Goal: Contribute content: Contribute content

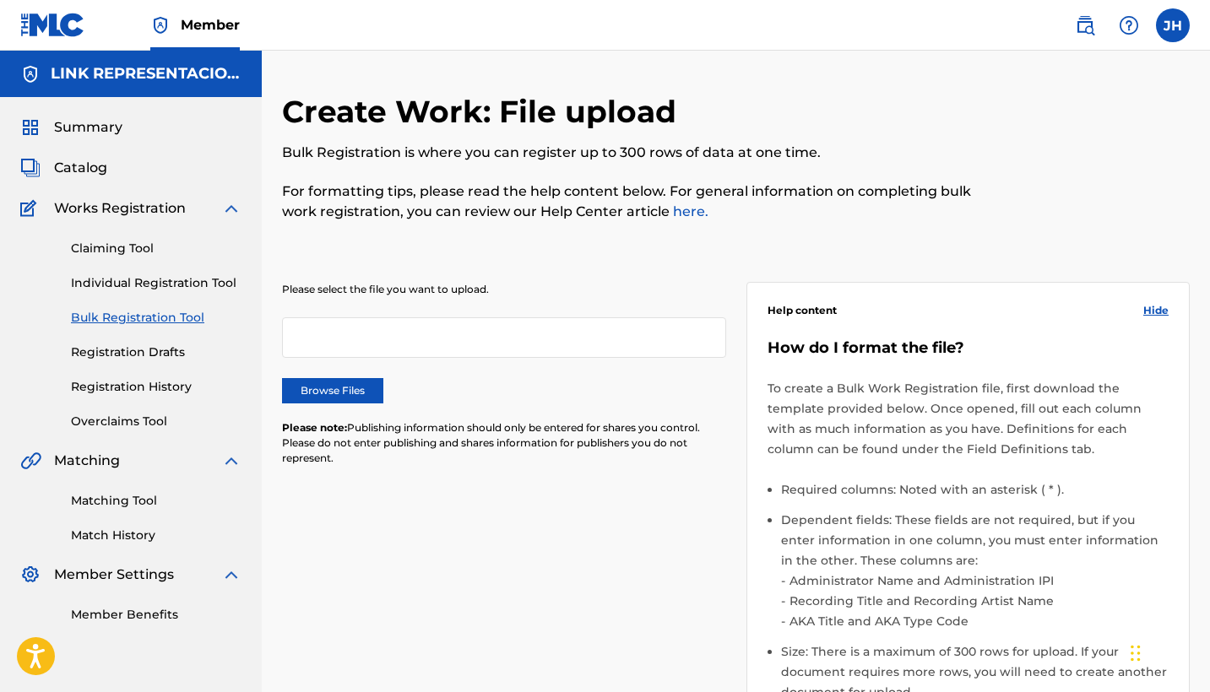
click at [362, 387] on label "Browse Files" at bounding box center [332, 390] width 101 height 25
click at [0, 0] on input "Browse Files" at bounding box center [0, 0] width 0 height 0
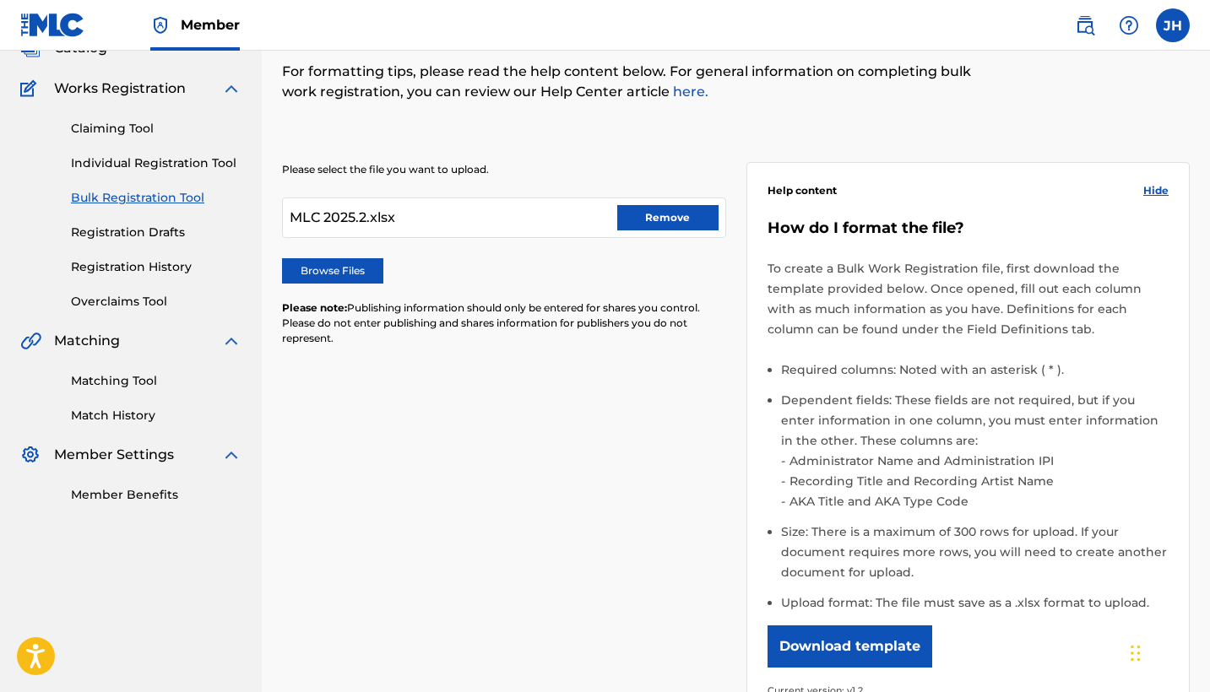
scroll to position [127, 0]
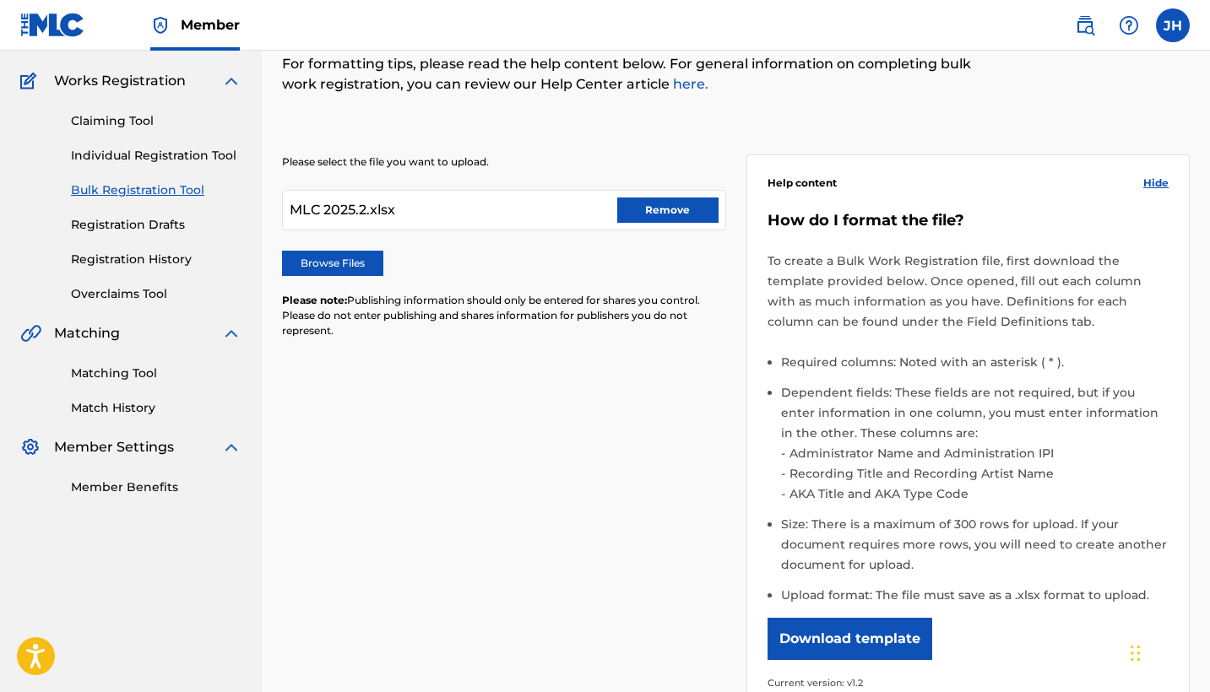
click at [345, 263] on label "Browse Files" at bounding box center [332, 263] width 101 height 25
click at [0, 0] on input "Browse Files" at bounding box center [0, 0] width 0 height 0
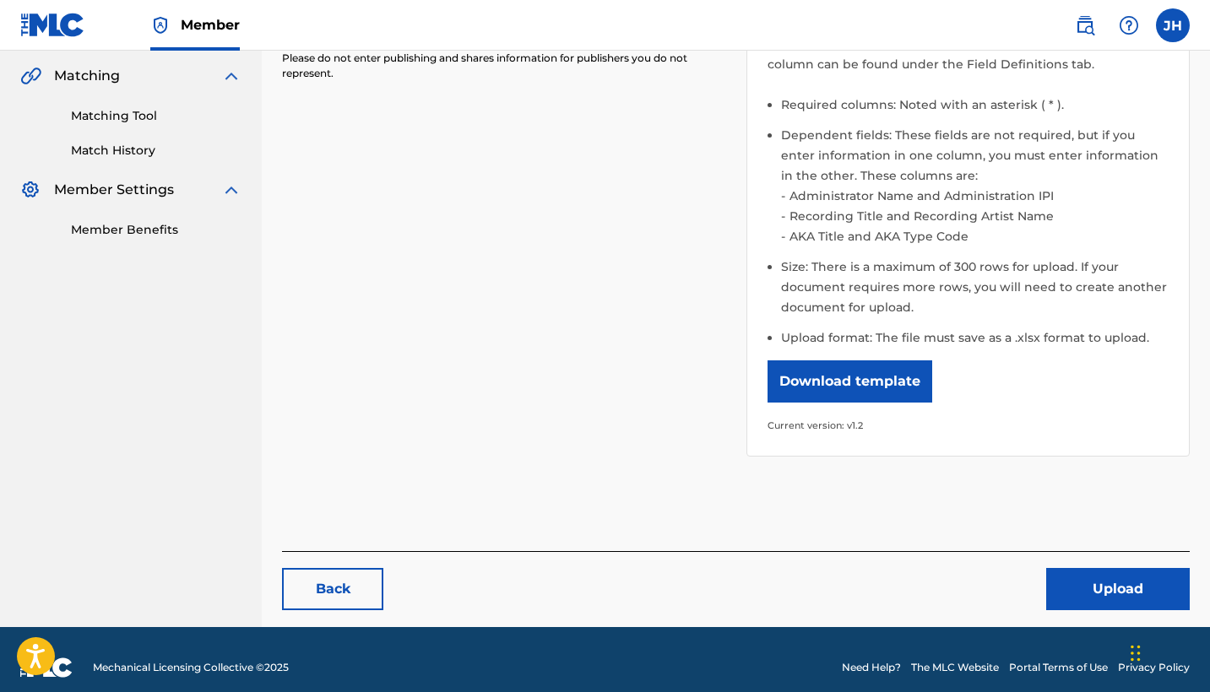
scroll to position [387, 0]
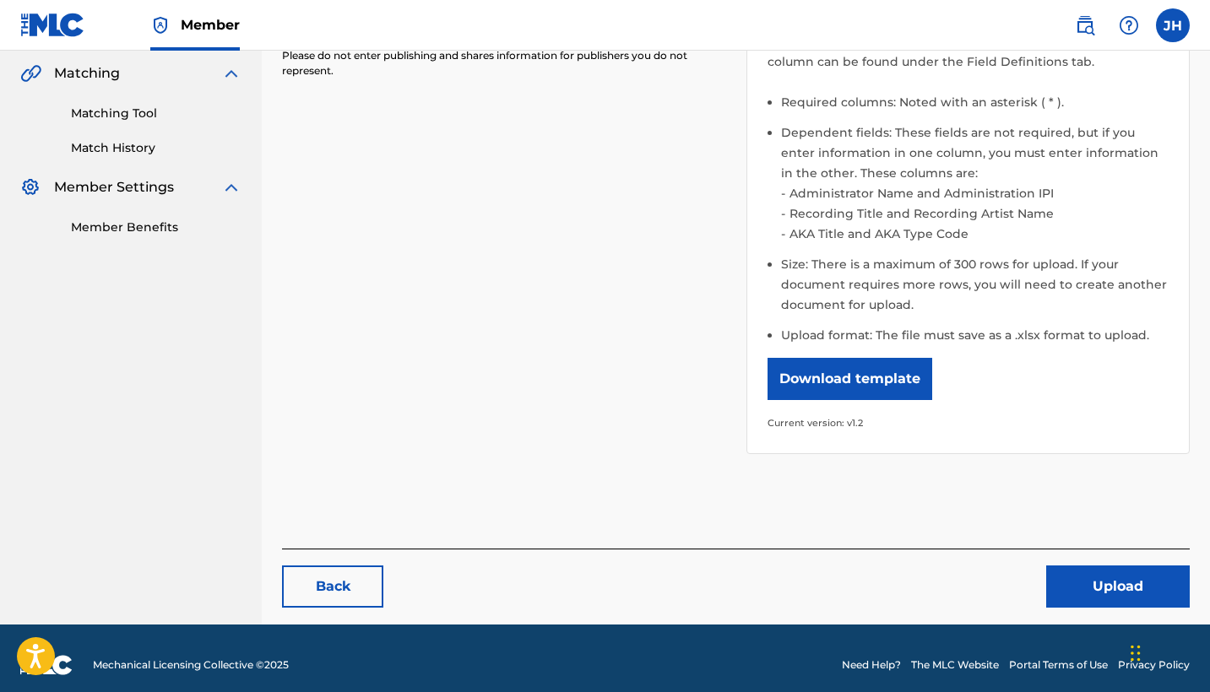
click at [1083, 594] on button "Upload" at bounding box center [1117, 587] width 143 height 42
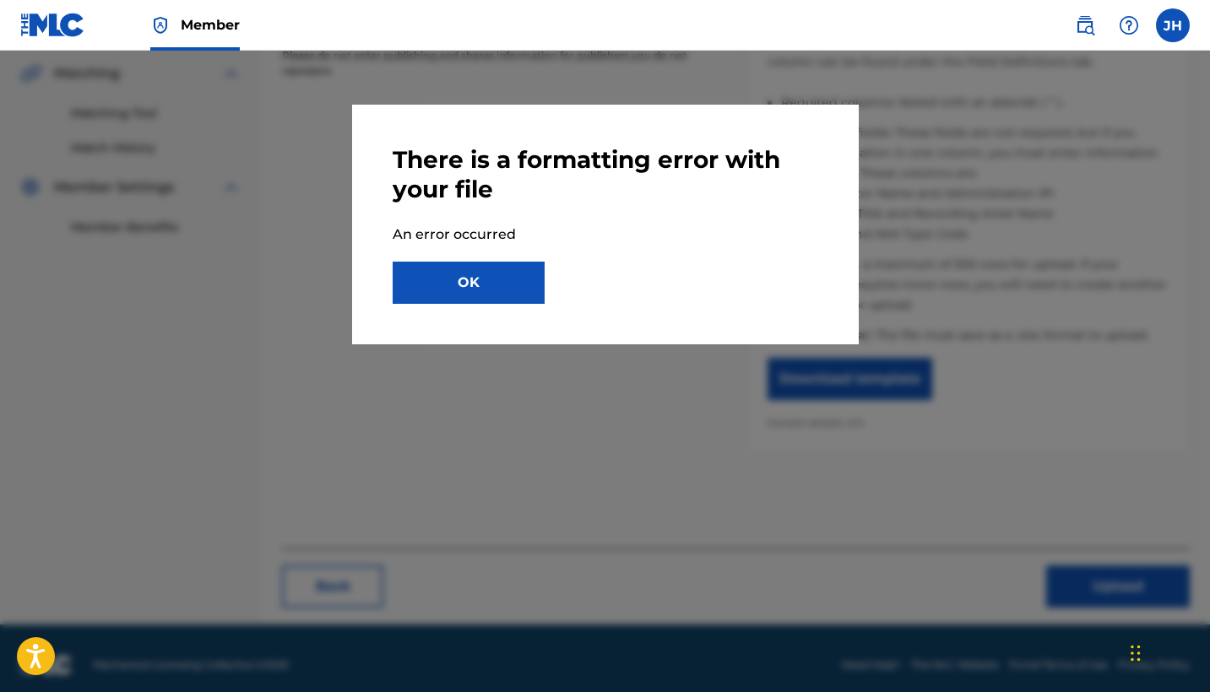
click at [504, 290] on button "OK" at bounding box center [468, 283] width 152 height 42
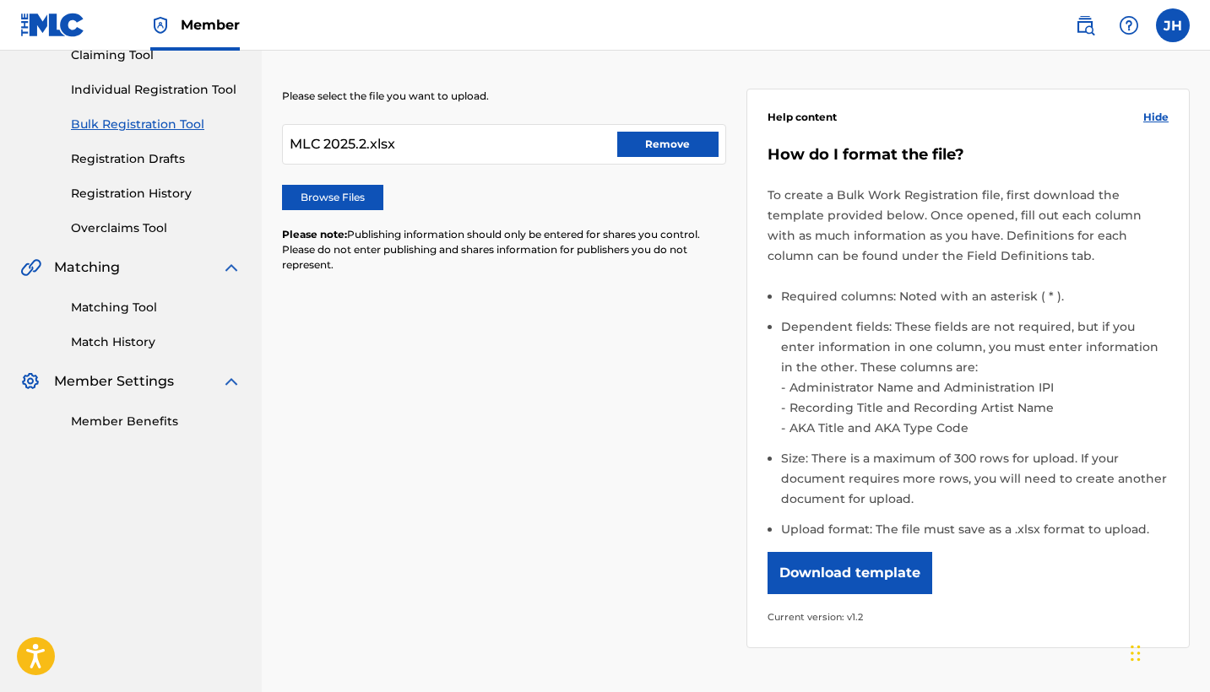
scroll to position [171, 0]
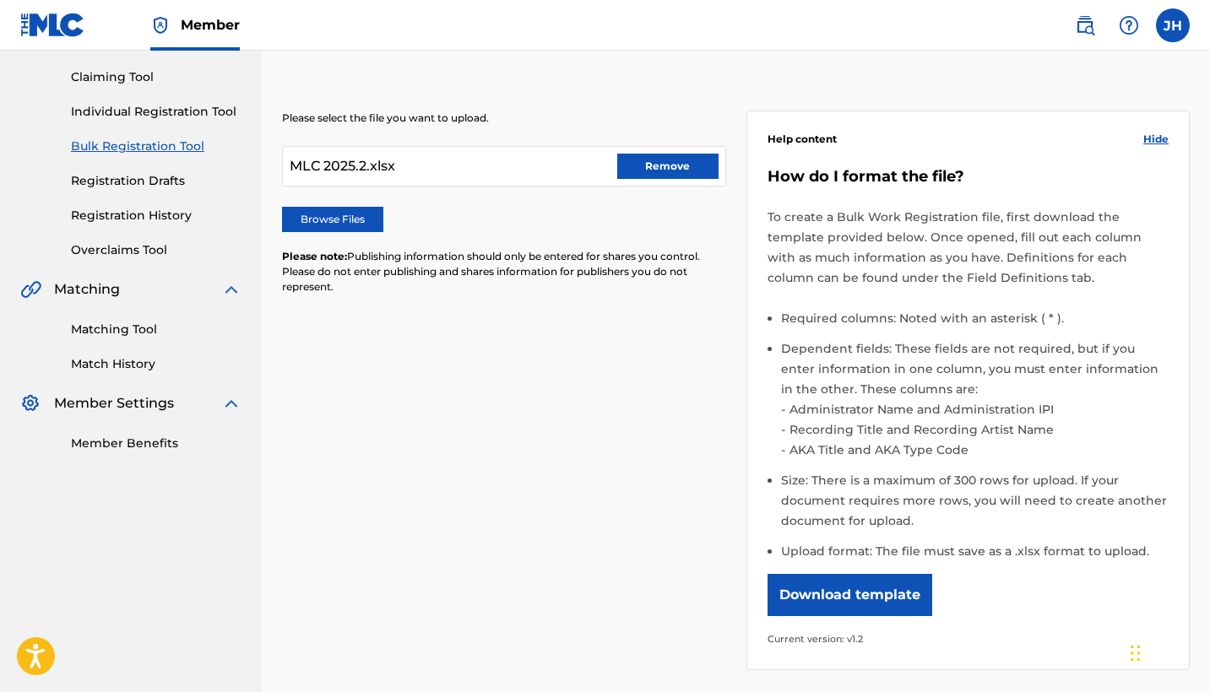
click at [665, 172] on button "Remove" at bounding box center [667, 166] width 101 height 25
click at [351, 218] on label "Browse Files" at bounding box center [332, 219] width 101 height 25
click at [0, 0] on input "Browse Files" at bounding box center [0, 0] width 0 height 0
click at [317, 217] on label "Browse Files" at bounding box center [332, 219] width 101 height 25
click at [0, 0] on input "Browse Files" at bounding box center [0, 0] width 0 height 0
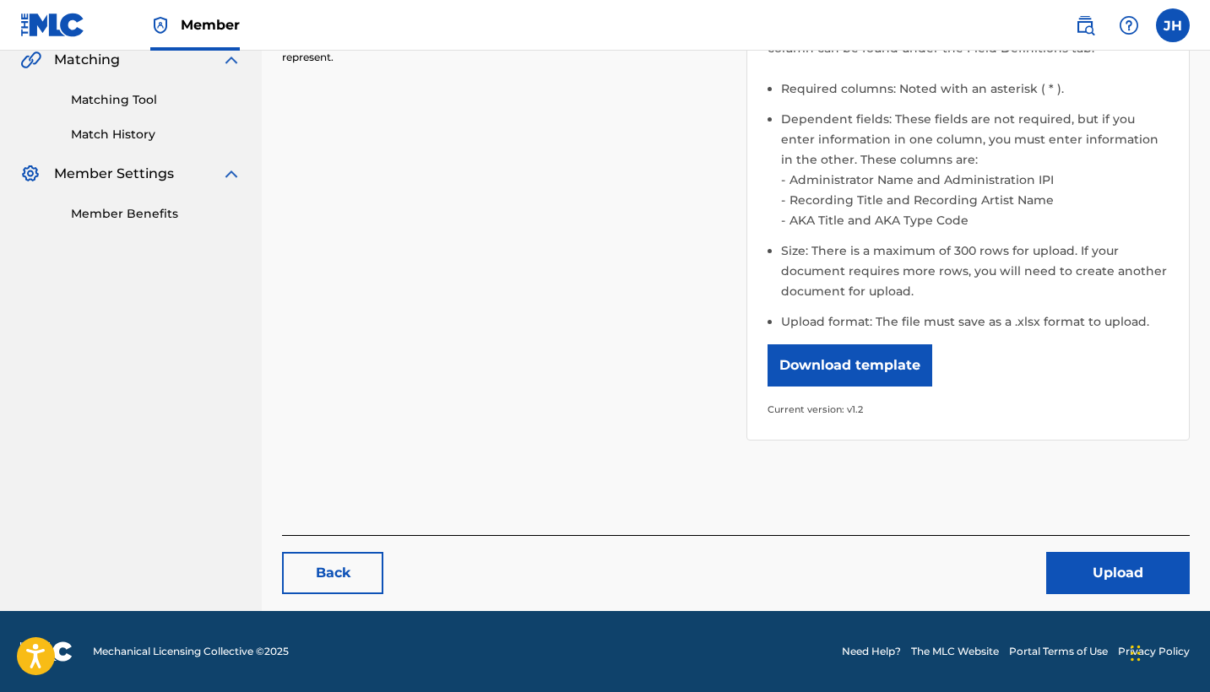
scroll to position [400, 0]
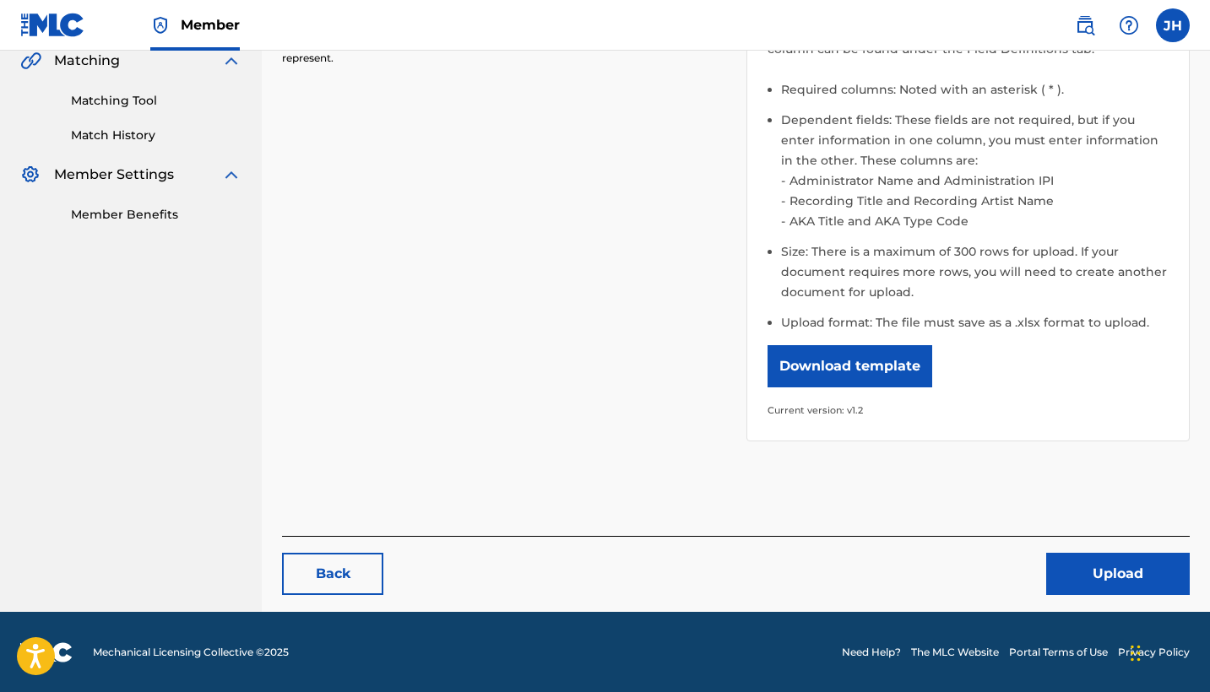
click at [1150, 572] on button "Upload" at bounding box center [1117, 574] width 143 height 42
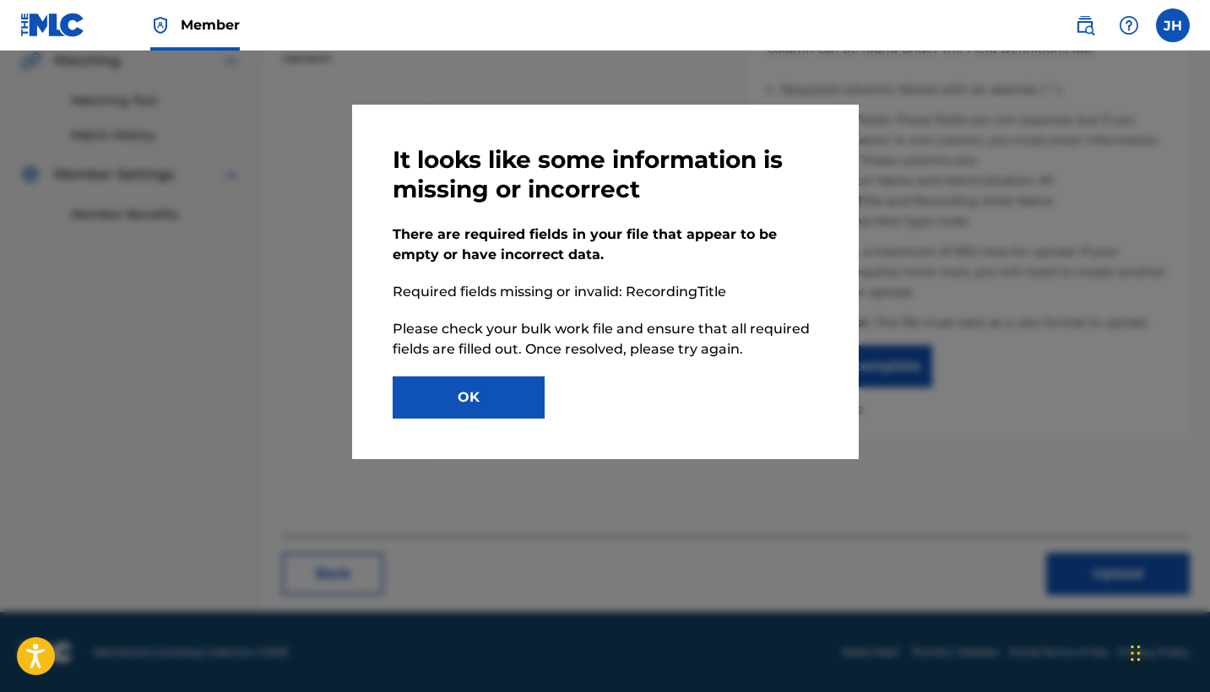
click at [484, 392] on button "OK" at bounding box center [468, 397] width 152 height 42
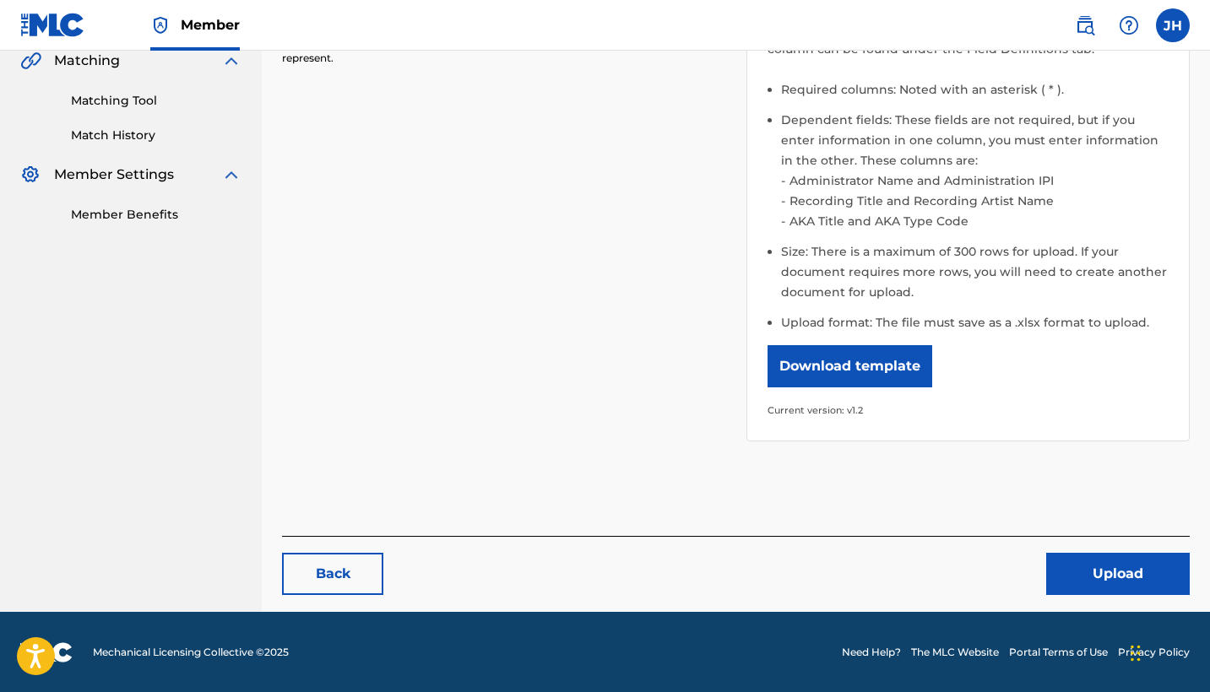
click at [1120, 576] on button "Upload" at bounding box center [1117, 574] width 143 height 42
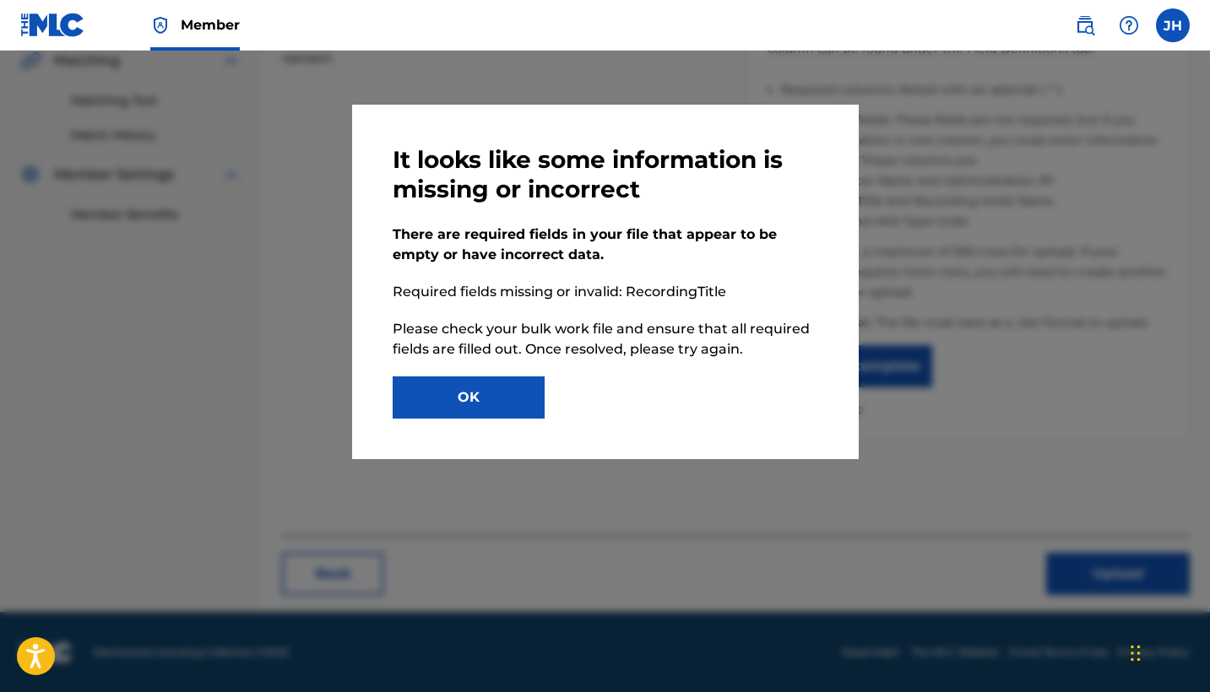
scroll to position [397, 0]
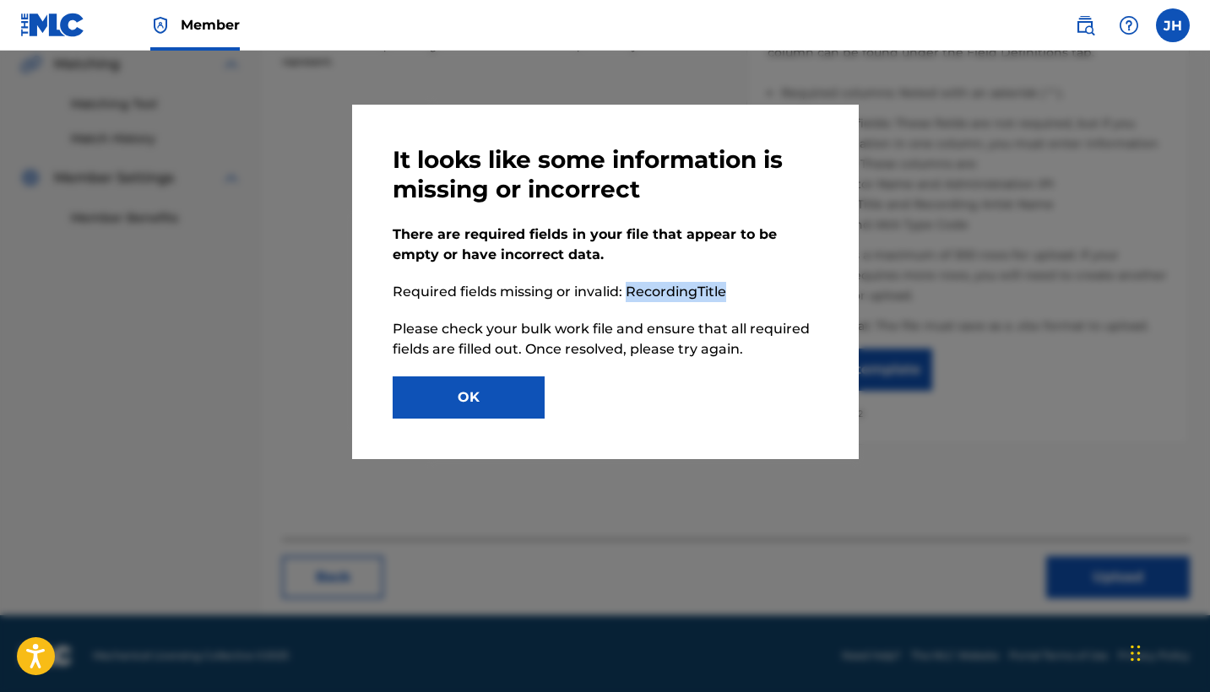
drag, startPoint x: 625, startPoint y: 290, endPoint x: 739, endPoint y: 292, distance: 113.1
click at [739, 292] on p "Required fields missing or invalid: RecordingTitle" at bounding box center [604, 292] width 425 height 20
click at [679, 289] on p "Required fields missing or invalid: RecordingTitle" at bounding box center [604, 292] width 425 height 20
click at [499, 386] on button "OK" at bounding box center [468, 397] width 152 height 42
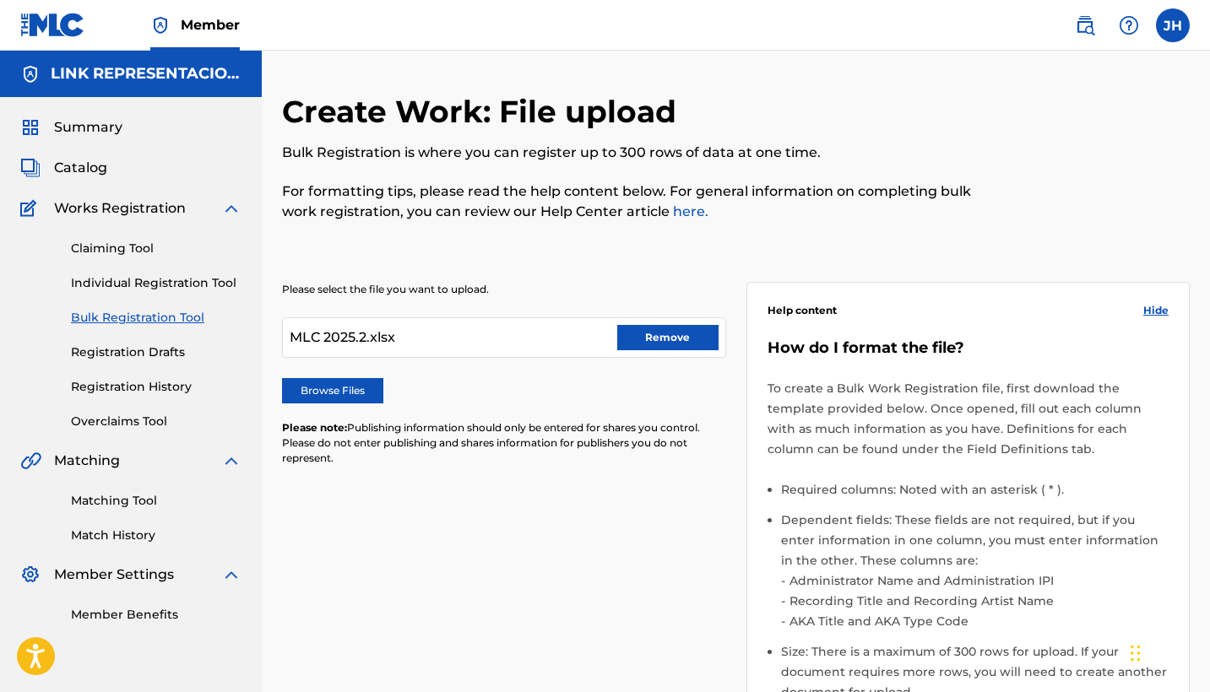
scroll to position [0, 0]
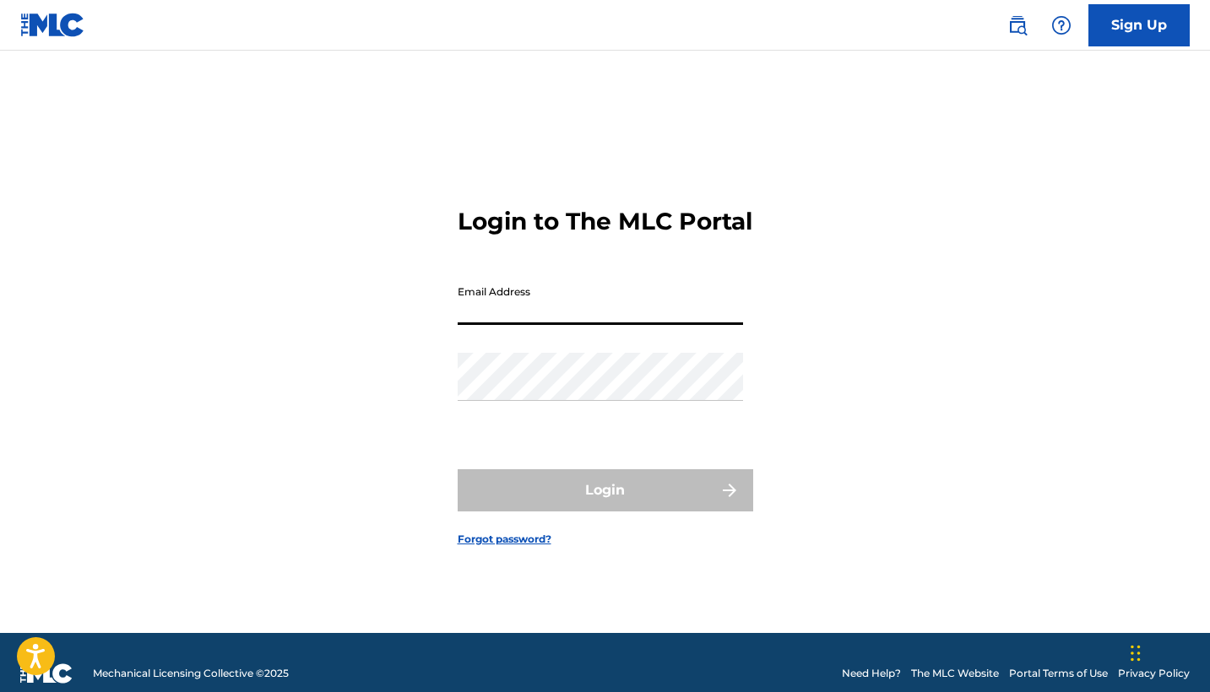
type input "[EMAIL_ADDRESS][DOMAIN_NAME]"
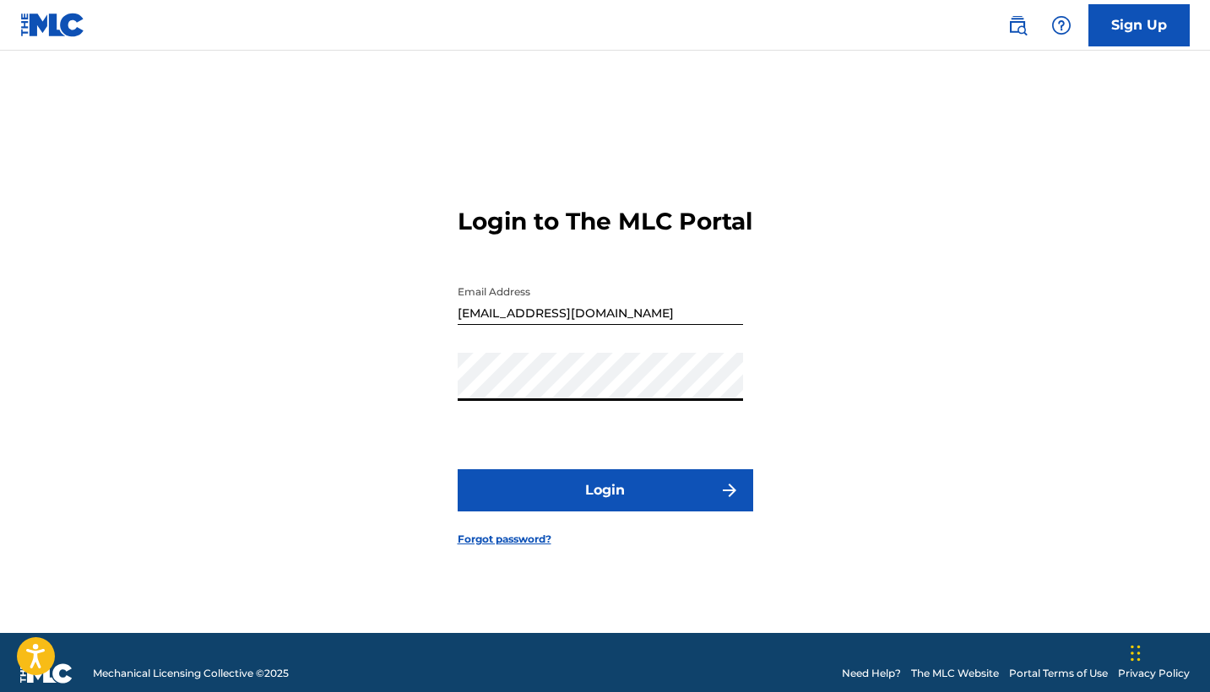
click at [617, 512] on button "Login" at bounding box center [604, 490] width 295 height 42
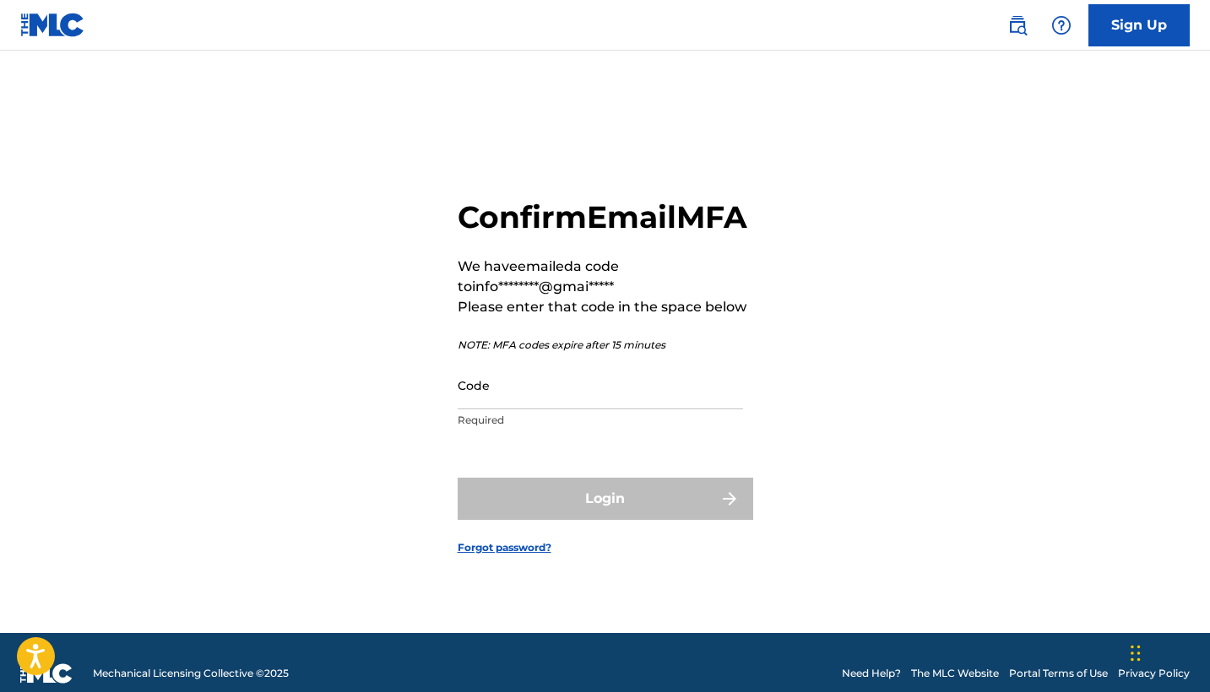
click at [569, 409] on input "Code" at bounding box center [599, 385] width 285 height 48
click at [553, 409] on input "Code" at bounding box center [599, 385] width 285 height 48
paste input "083170"
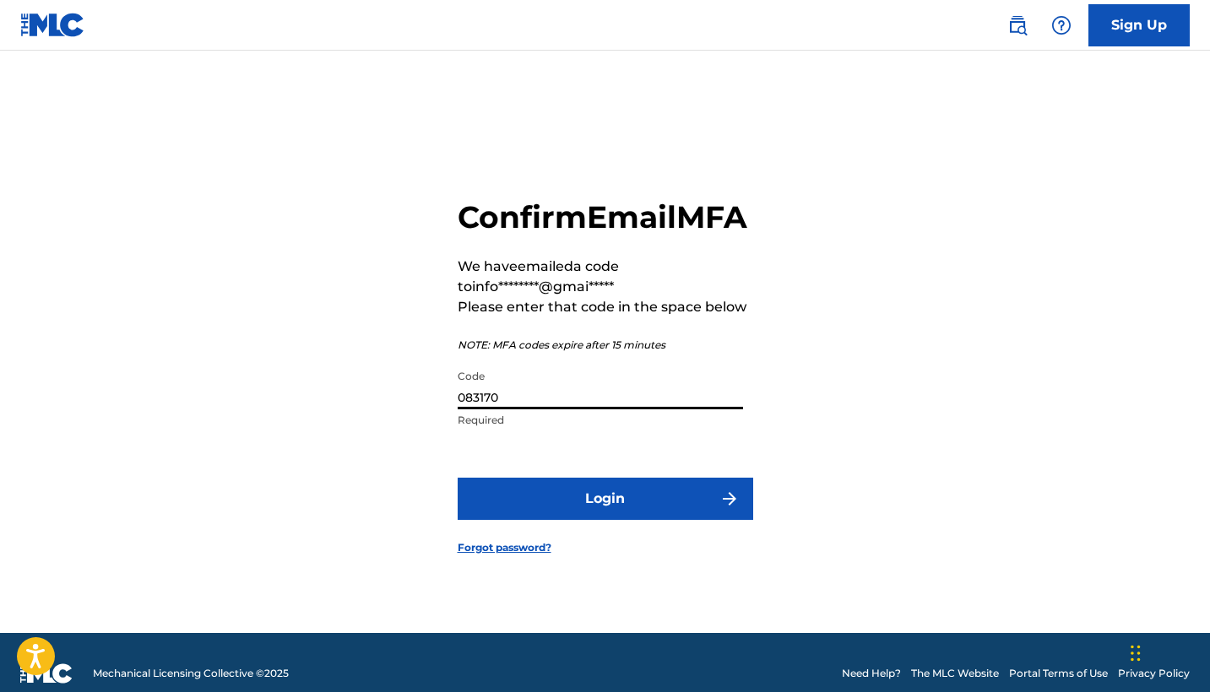
type input "083170"
click at [575, 502] on button "Login" at bounding box center [604, 499] width 295 height 42
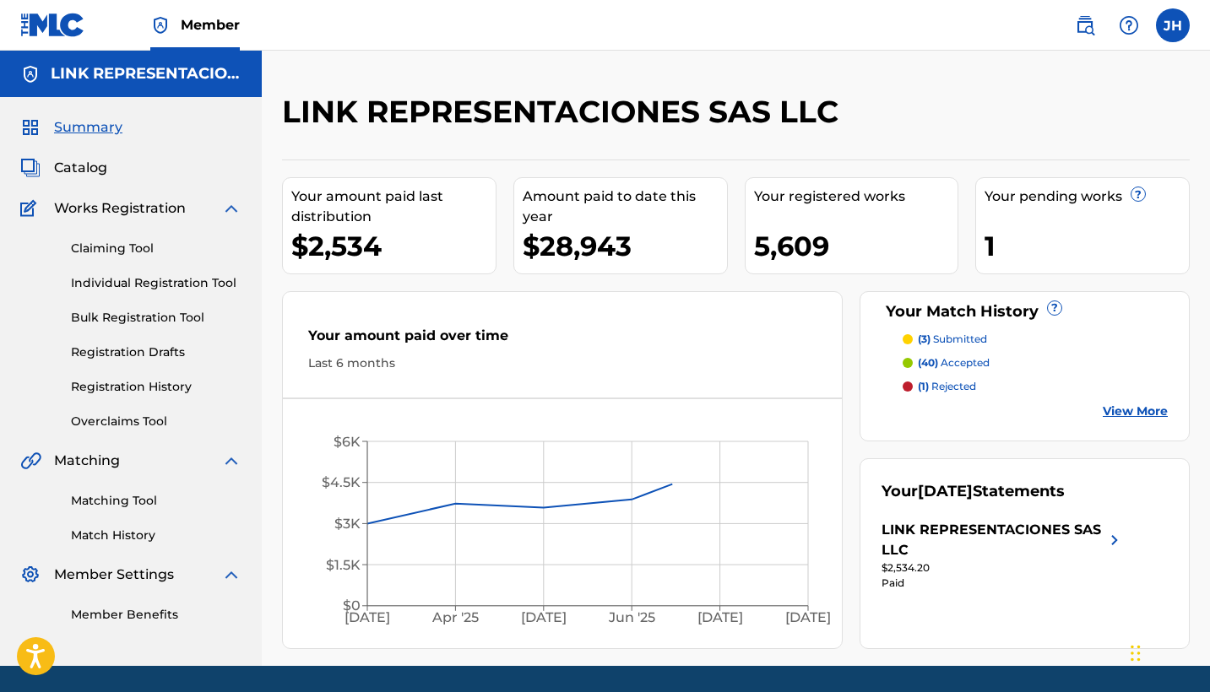
click at [81, 165] on span "Catalog" at bounding box center [80, 168] width 53 height 20
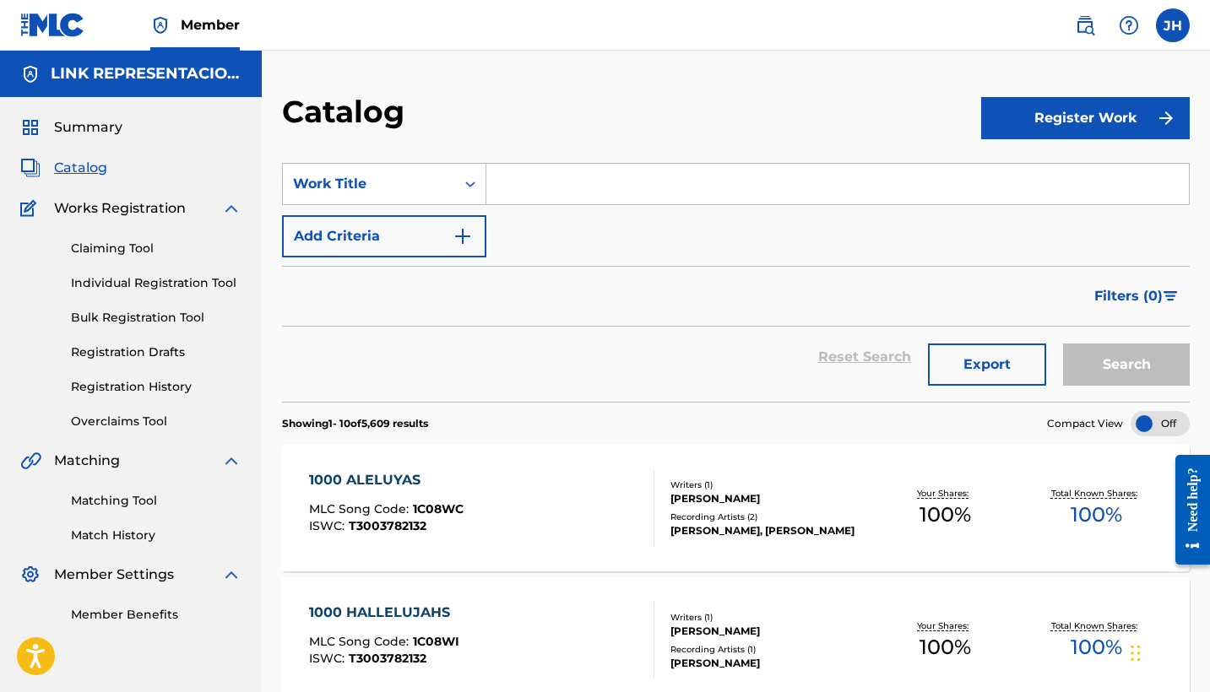
click at [1050, 114] on button "Register Work" at bounding box center [1085, 118] width 208 height 42
click at [1035, 224] on link "By File Upload" at bounding box center [1085, 213] width 208 height 41
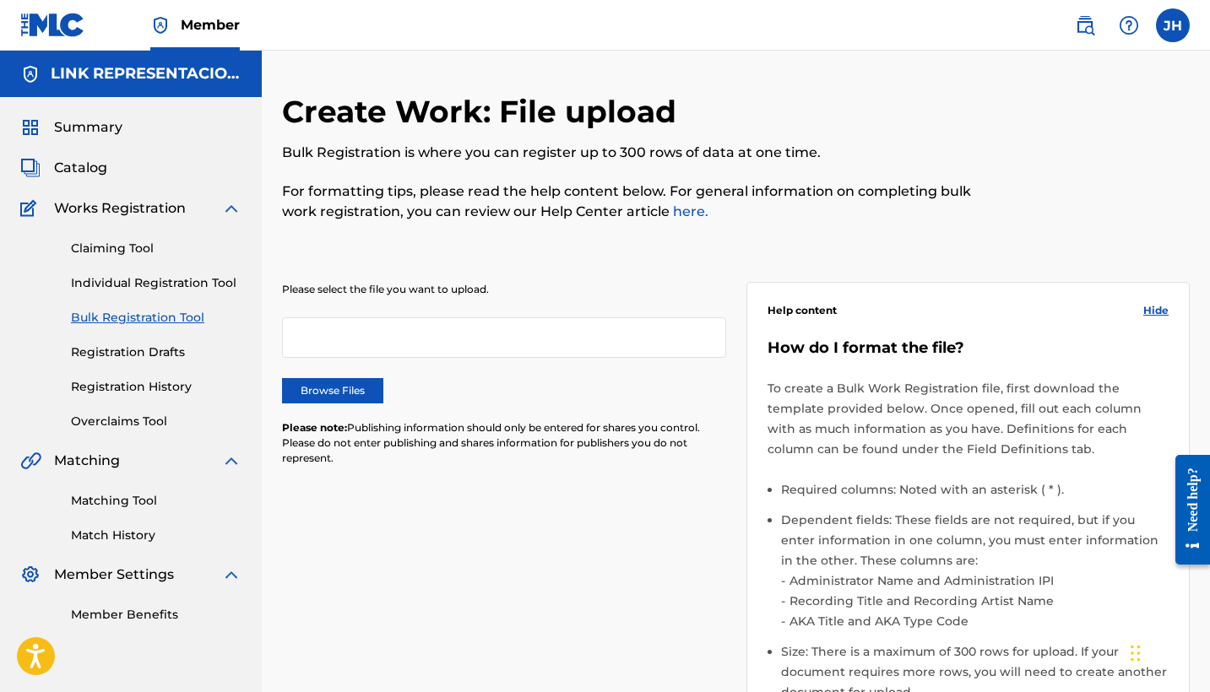
click at [361, 390] on label "Browse Files" at bounding box center [332, 390] width 101 height 25
click at [0, 0] on input "Browse Files" at bounding box center [0, 0] width 0 height 0
click at [326, 383] on label "Browse Files" at bounding box center [332, 390] width 101 height 25
click at [0, 0] on input "Browse Files" at bounding box center [0, 0] width 0 height 0
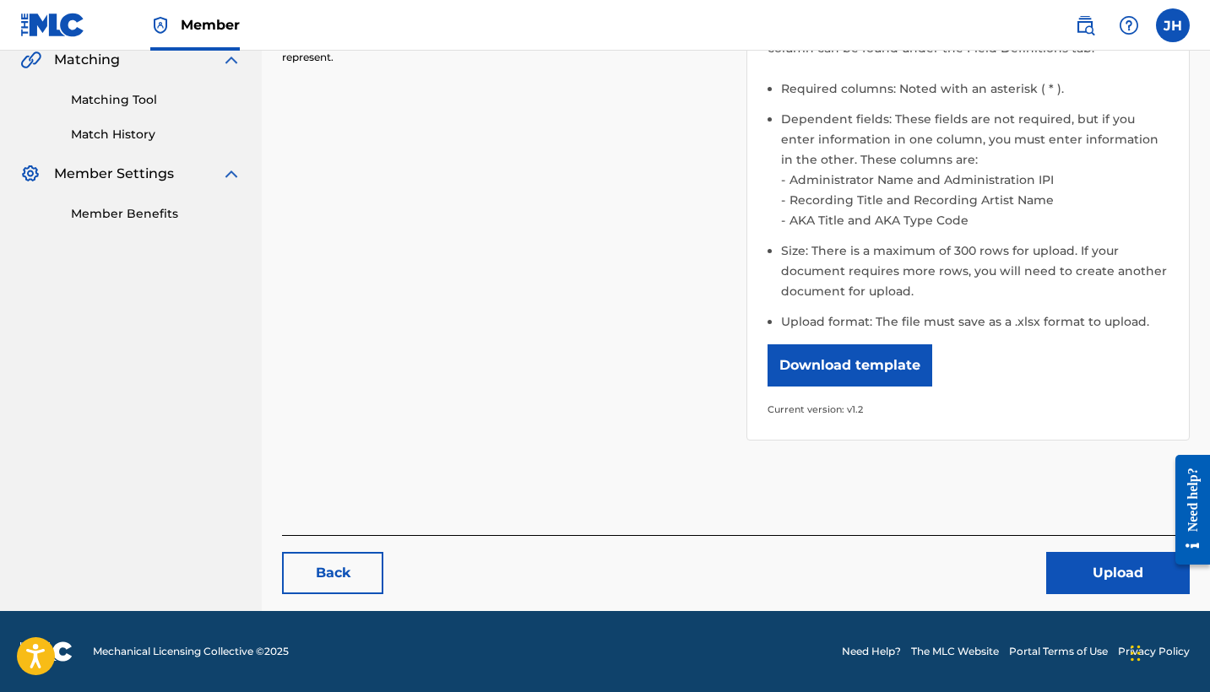
scroll to position [400, 0]
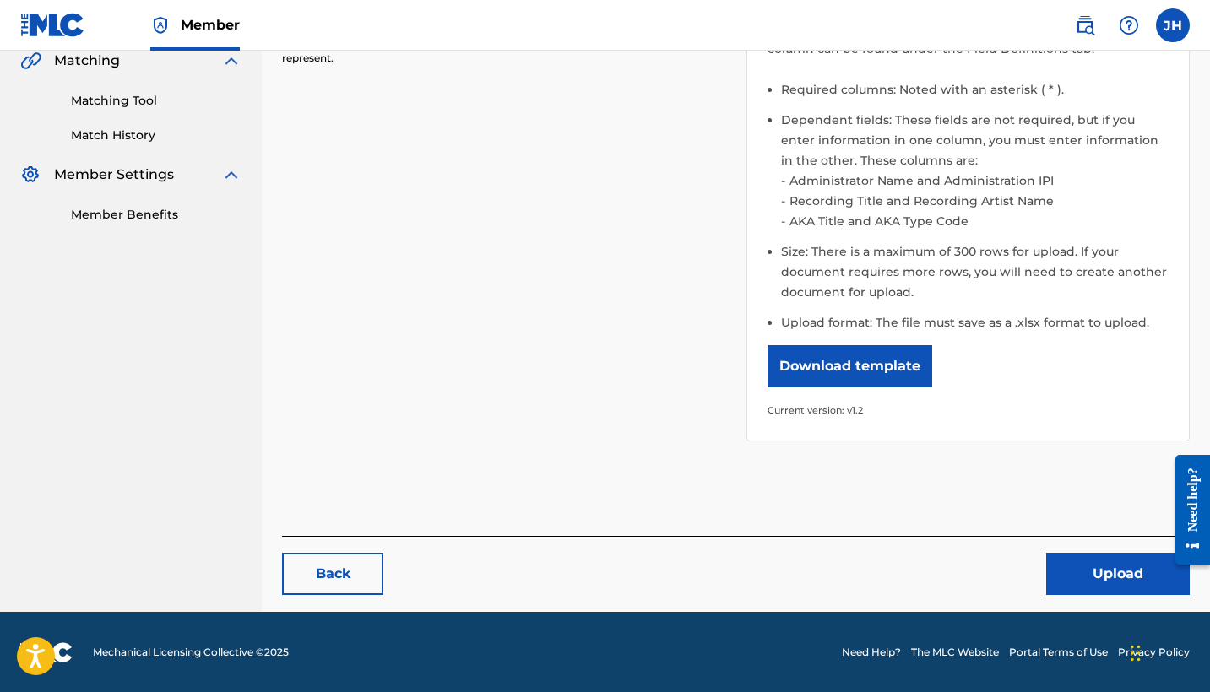
click at [1097, 575] on button "Upload" at bounding box center [1117, 574] width 143 height 42
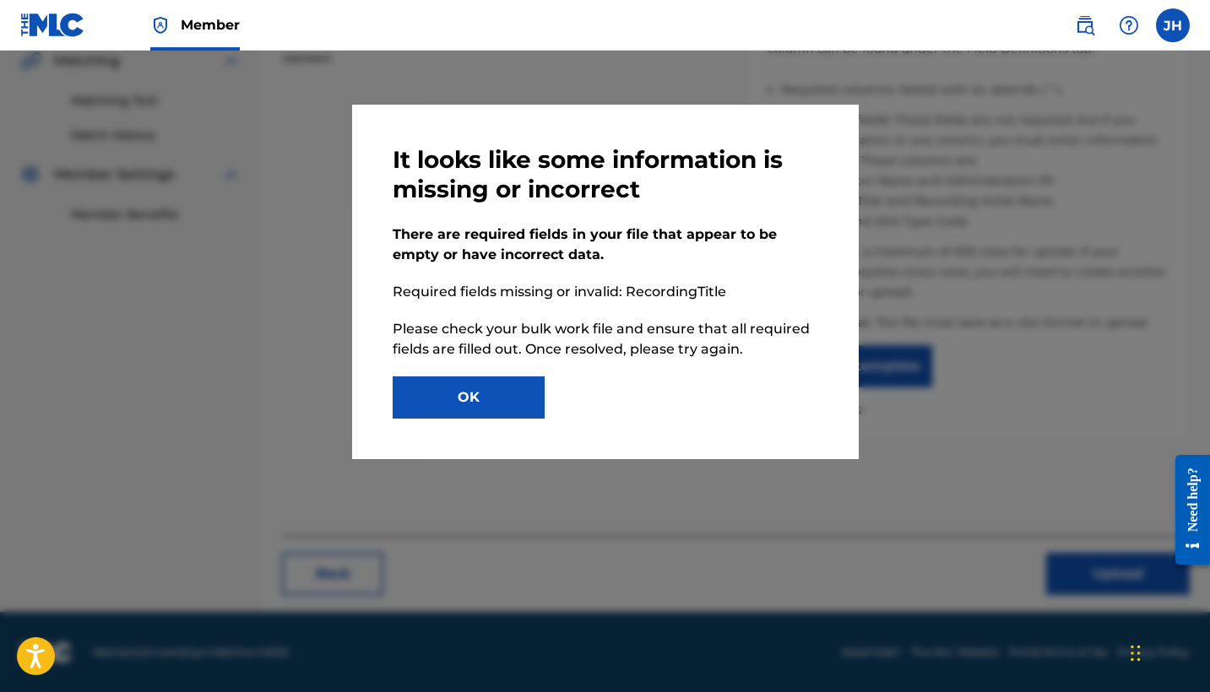
click at [460, 407] on button "OK" at bounding box center [468, 397] width 152 height 42
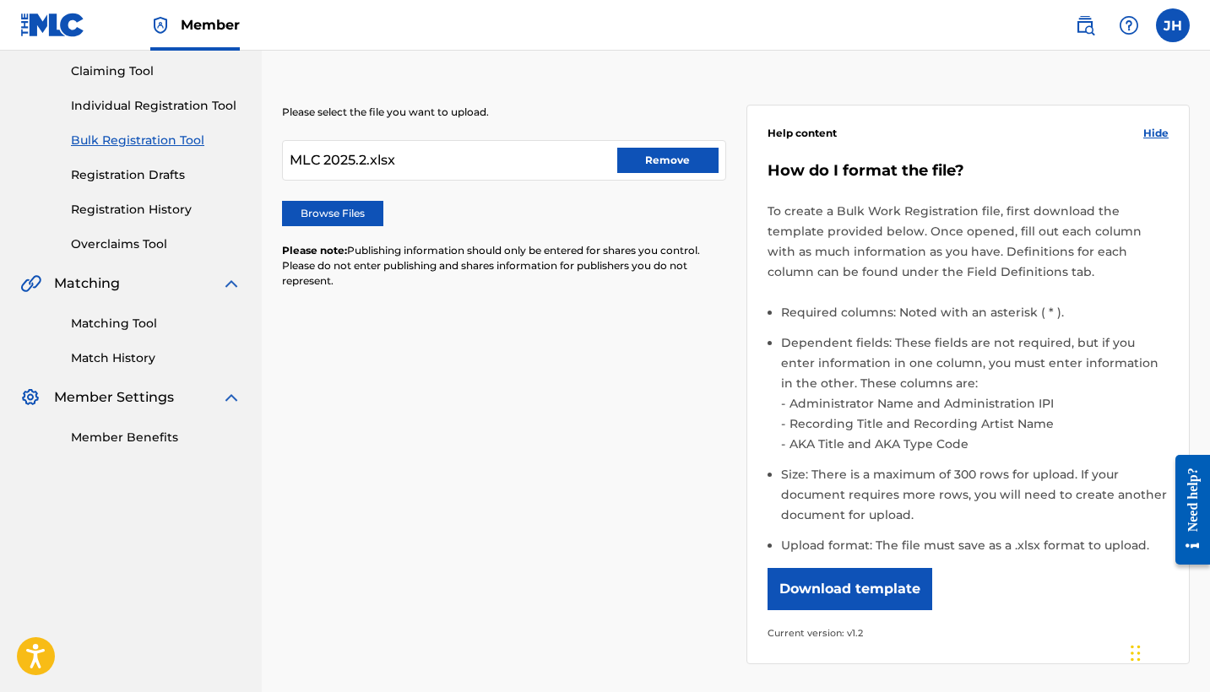
scroll to position [171, 0]
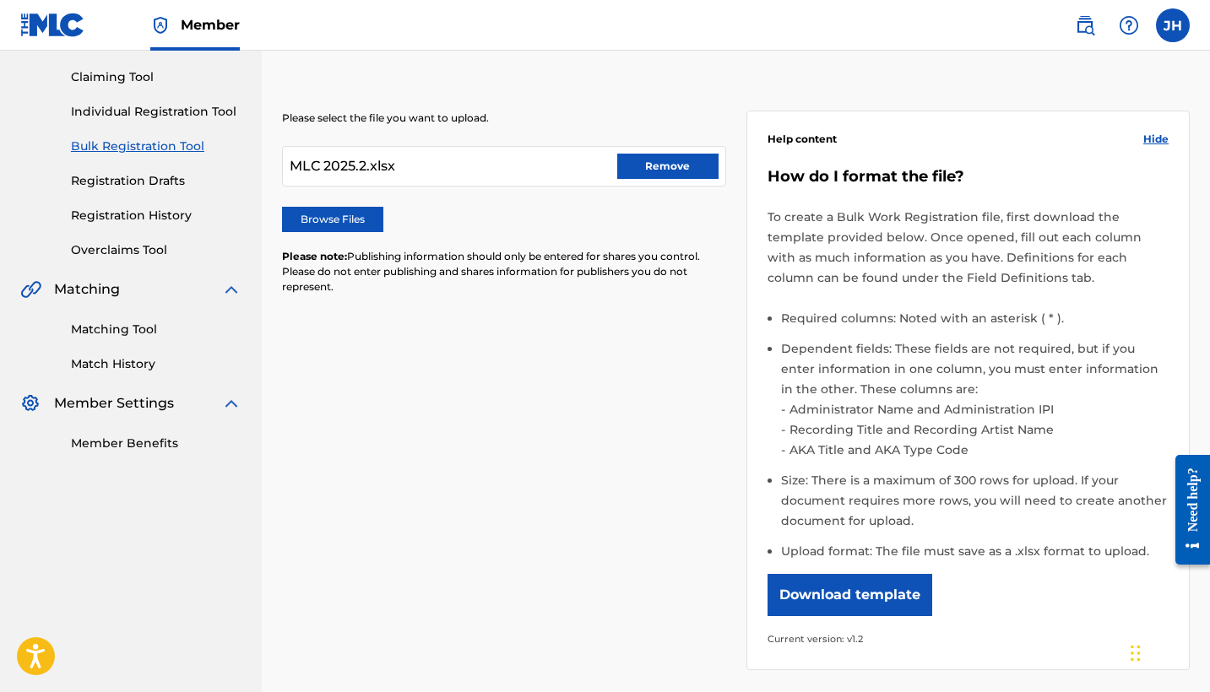
click at [675, 171] on button "Remove" at bounding box center [667, 166] width 101 height 25
click at [312, 219] on label "Browse Files" at bounding box center [332, 219] width 101 height 25
click at [0, 0] on input "Browse Files" at bounding box center [0, 0] width 0 height 0
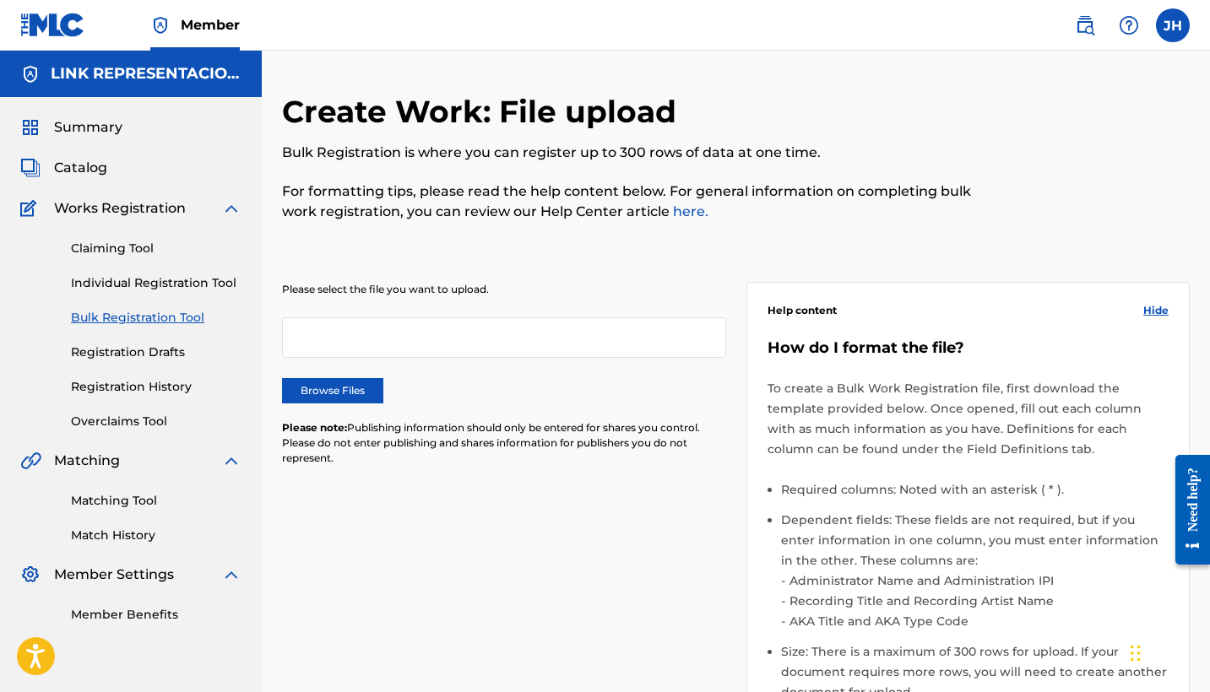
scroll to position [0, 0]
click at [367, 385] on label "Browse Files" at bounding box center [332, 390] width 101 height 25
click at [0, 0] on input "Browse Files" at bounding box center [0, 0] width 0 height 0
click at [646, 327] on button "Remove" at bounding box center [667, 337] width 101 height 25
click at [344, 391] on label "Browse Files" at bounding box center [332, 390] width 101 height 25
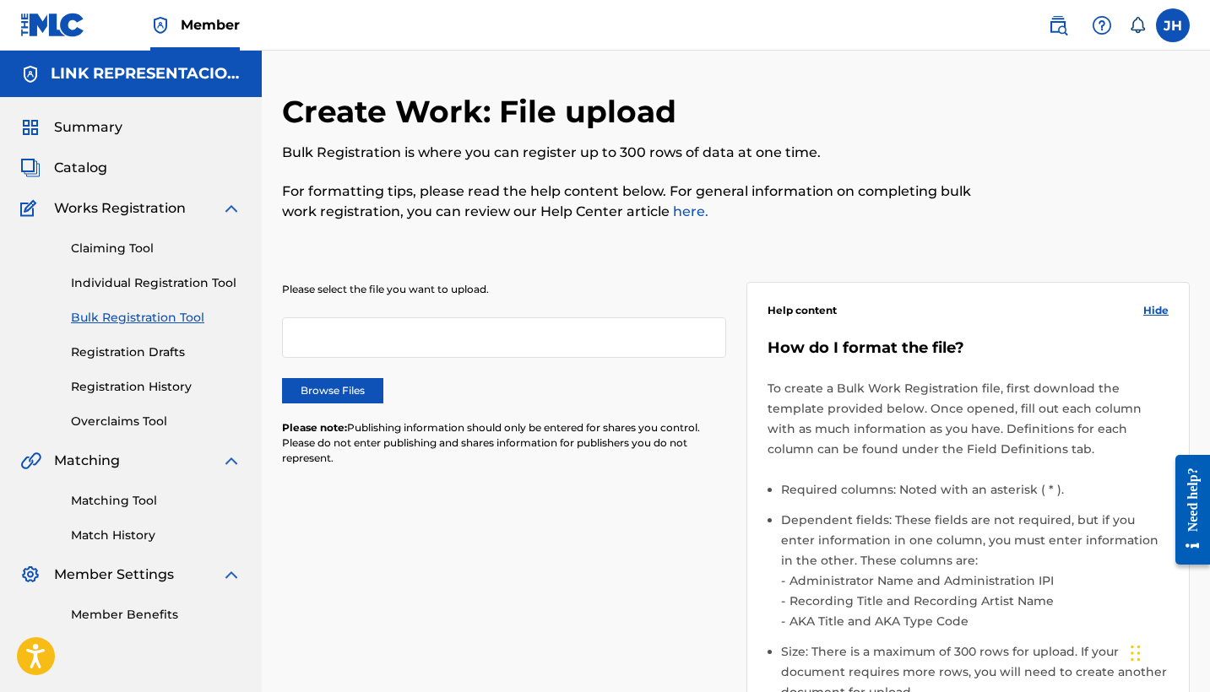
click at [0, 0] on input "Browse Files" at bounding box center [0, 0] width 0 height 0
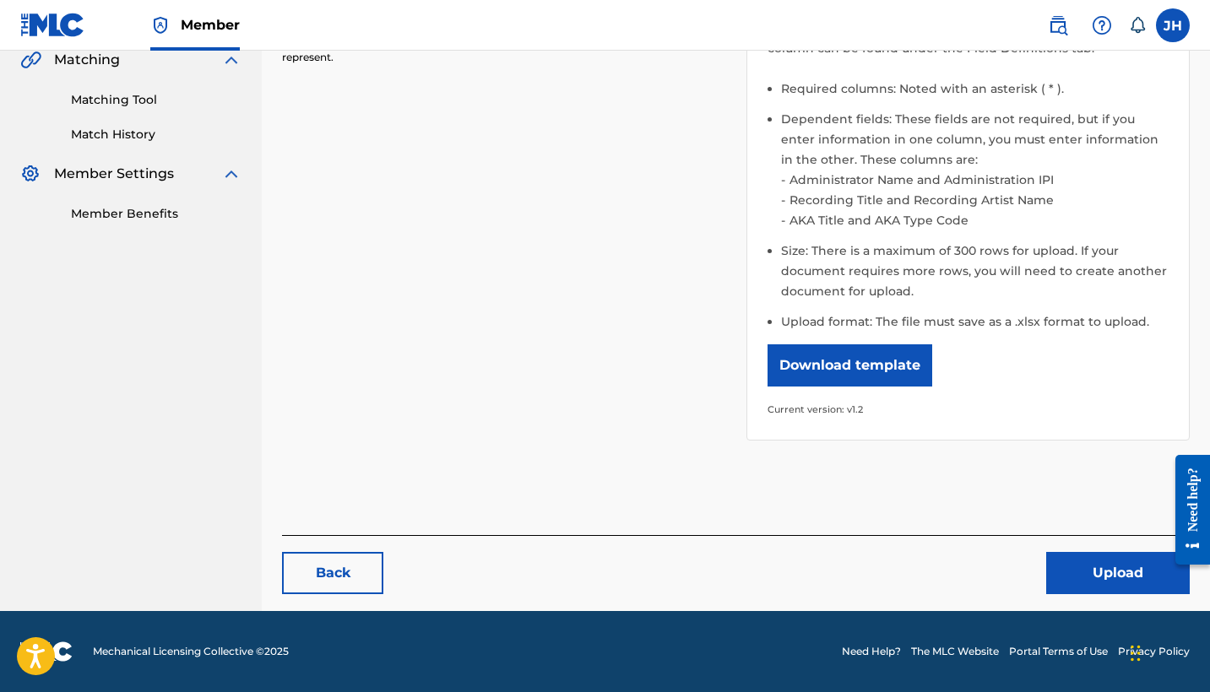
scroll to position [400, 0]
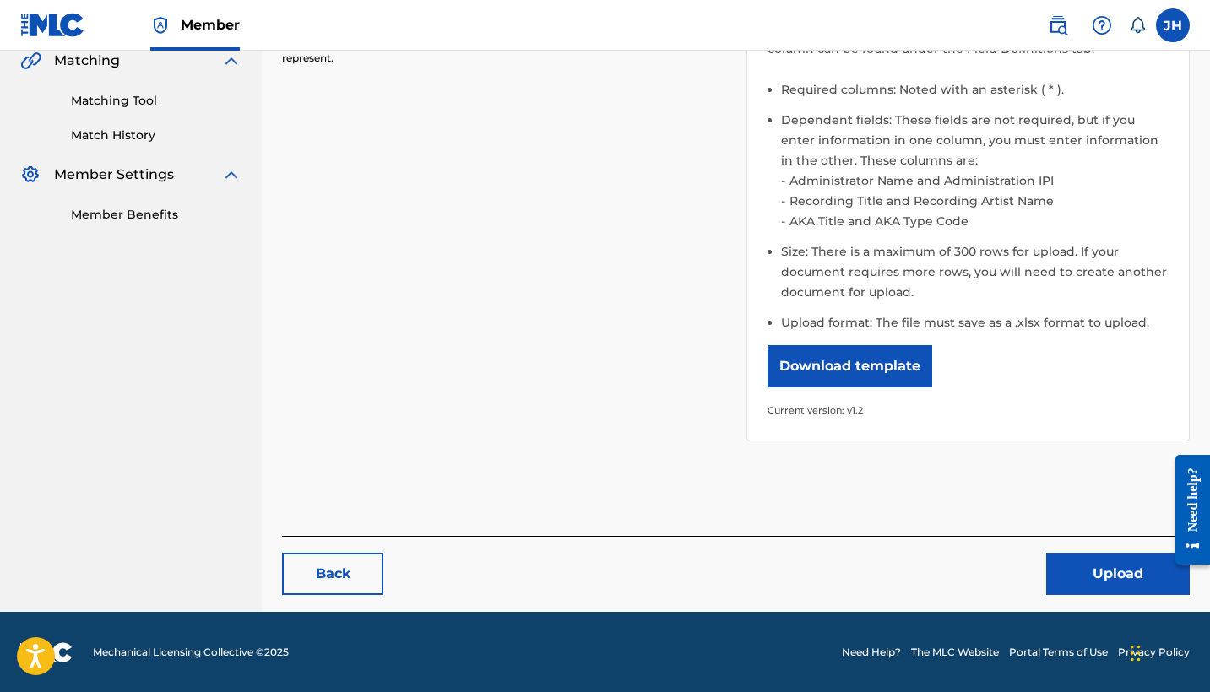
click at [1117, 593] on button "Upload" at bounding box center [1117, 574] width 143 height 42
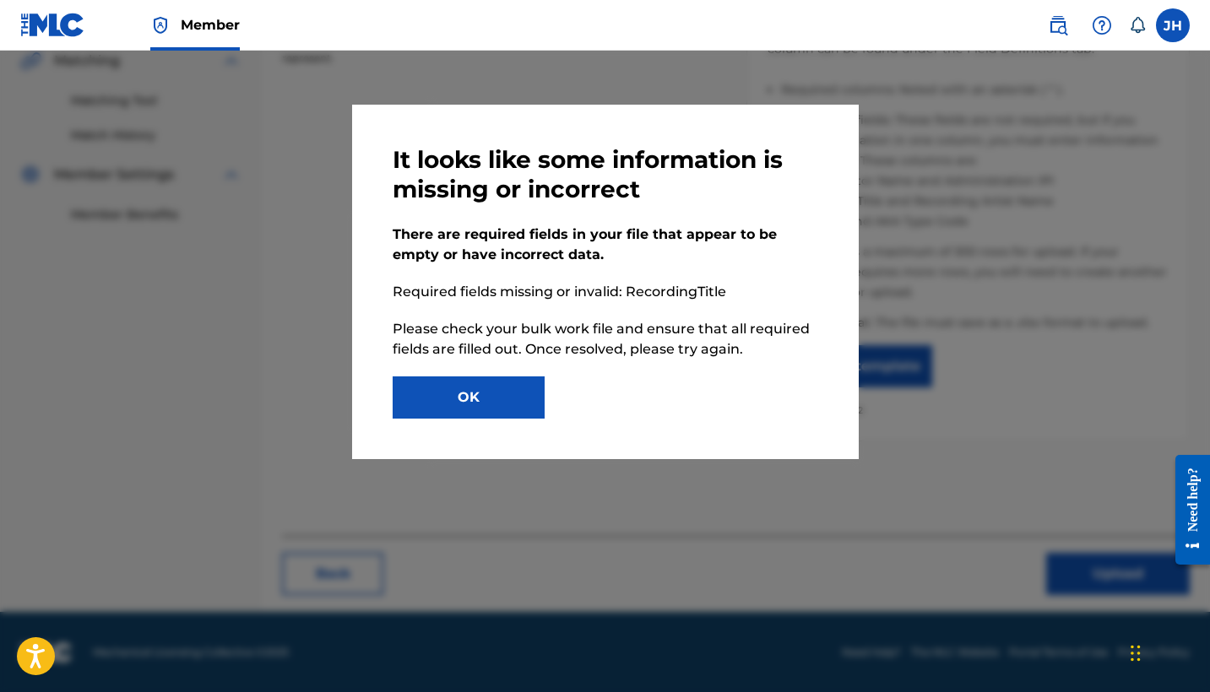
click at [533, 383] on button "OK" at bounding box center [468, 397] width 152 height 42
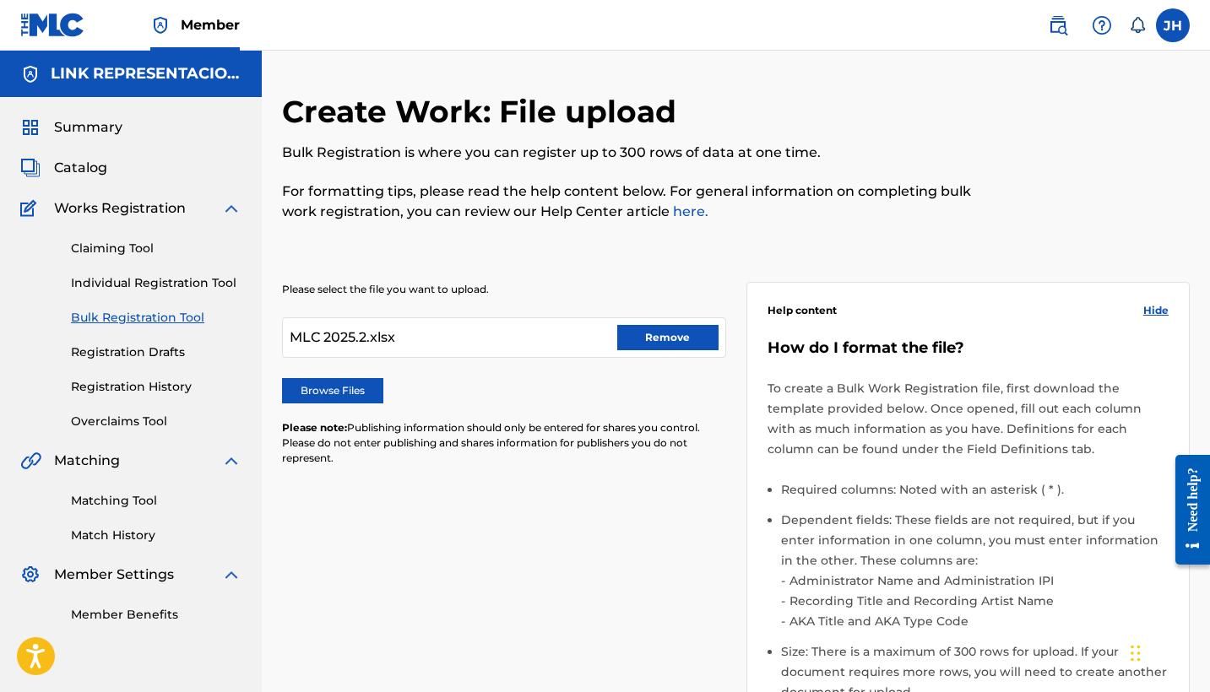
scroll to position [0, 0]
click at [674, 339] on button "Remove" at bounding box center [667, 337] width 101 height 25
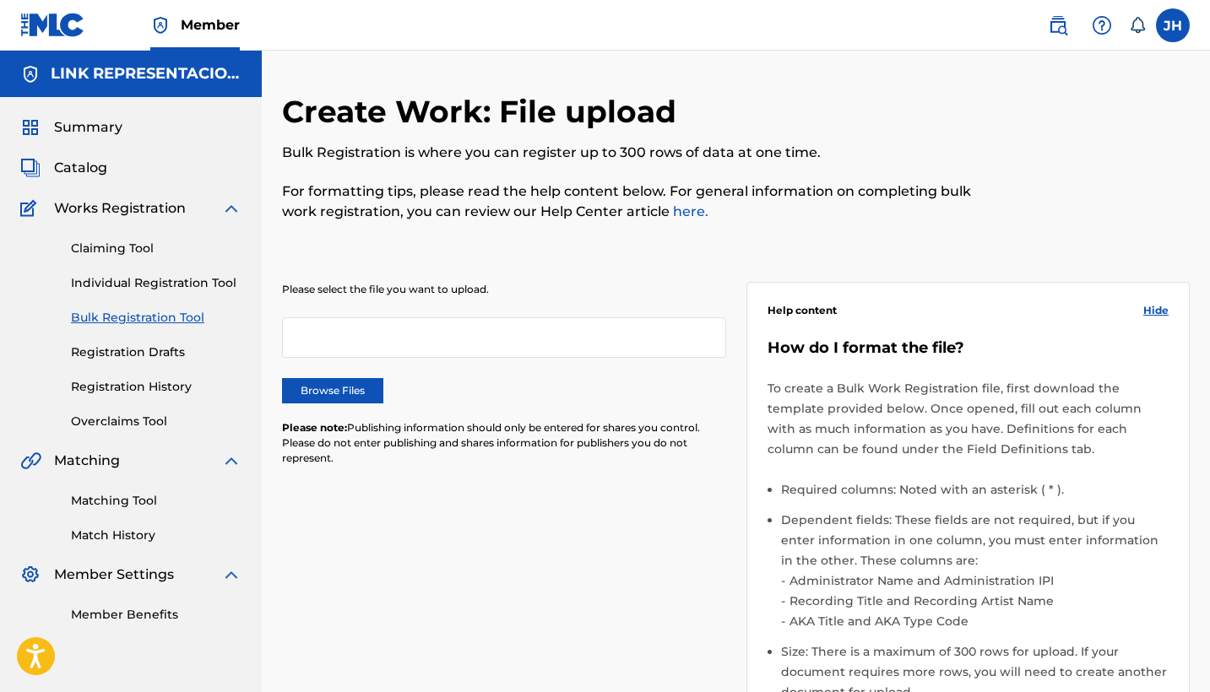
click at [358, 387] on label "Browse Files" at bounding box center [332, 390] width 101 height 25
click at [0, 0] on input "Browse Files" at bounding box center [0, 0] width 0 height 0
click at [343, 384] on label "Browse Files" at bounding box center [332, 390] width 101 height 25
click at [0, 0] on input "Browse Files" at bounding box center [0, 0] width 0 height 0
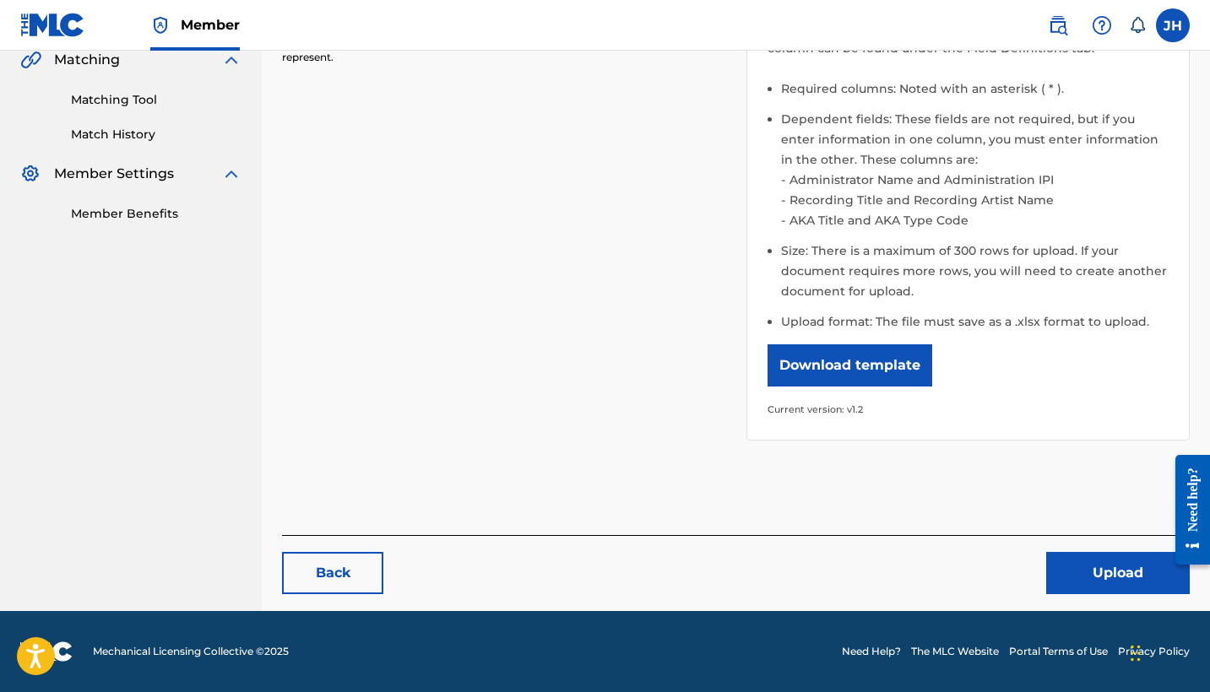
scroll to position [400, 0]
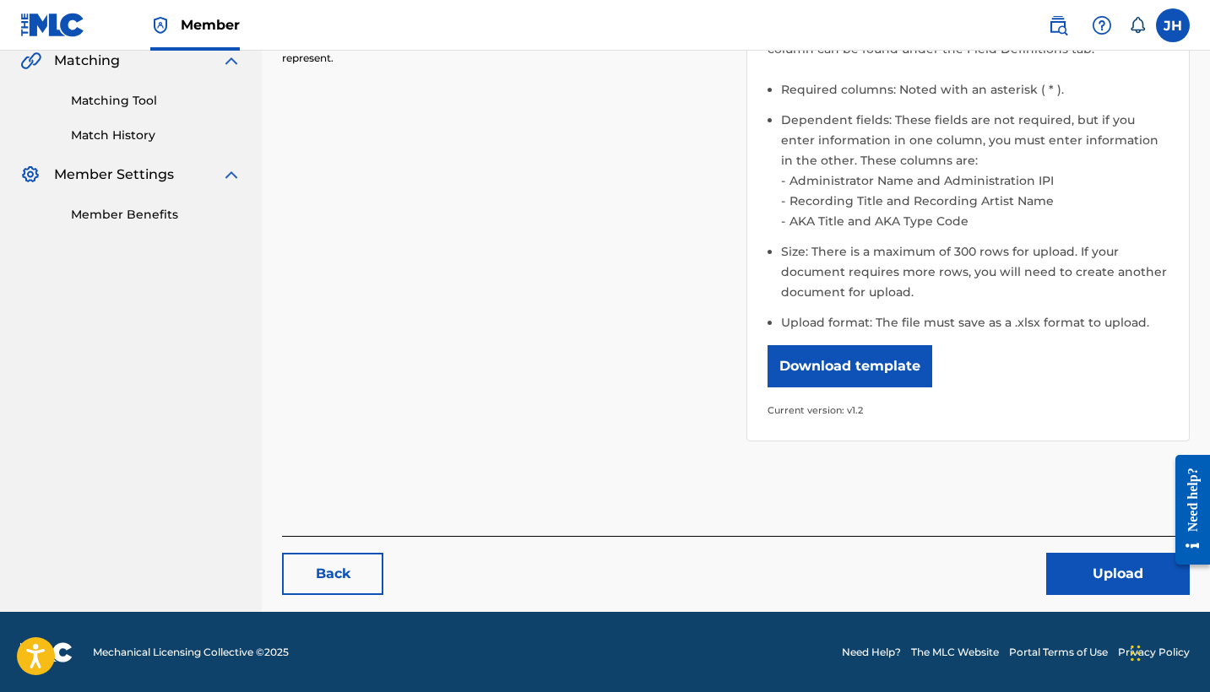
click at [1114, 586] on button "Upload" at bounding box center [1117, 574] width 143 height 42
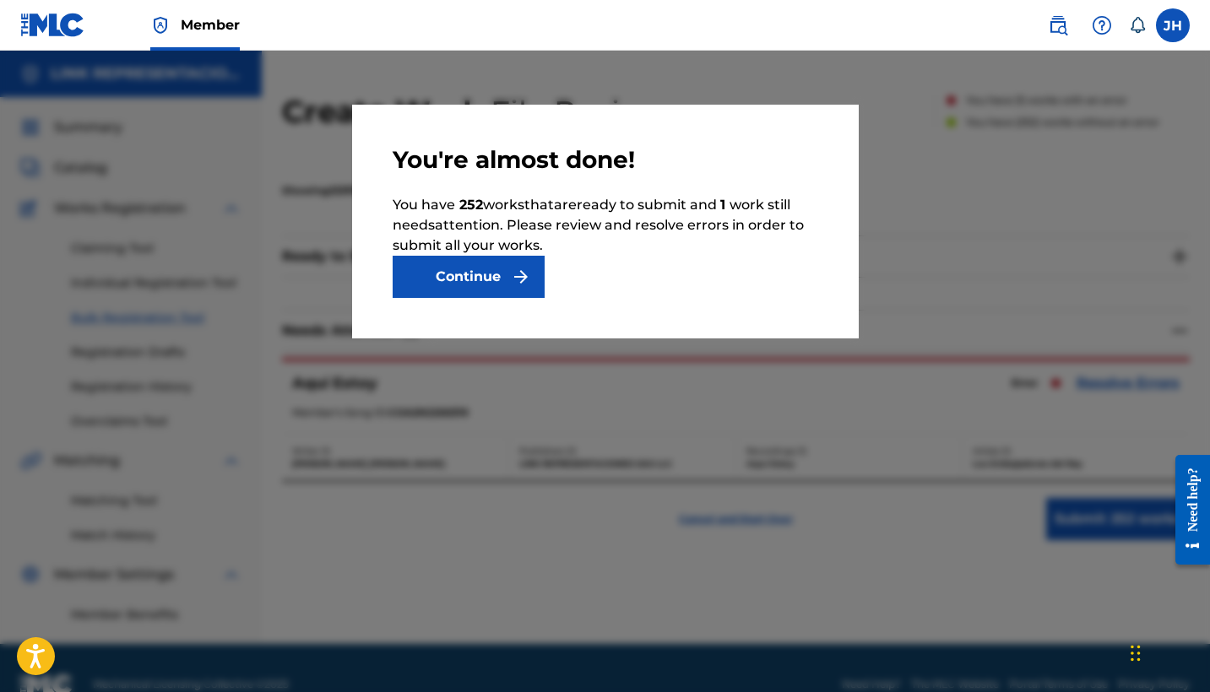
click at [479, 274] on button "Continue" at bounding box center [468, 277] width 152 height 42
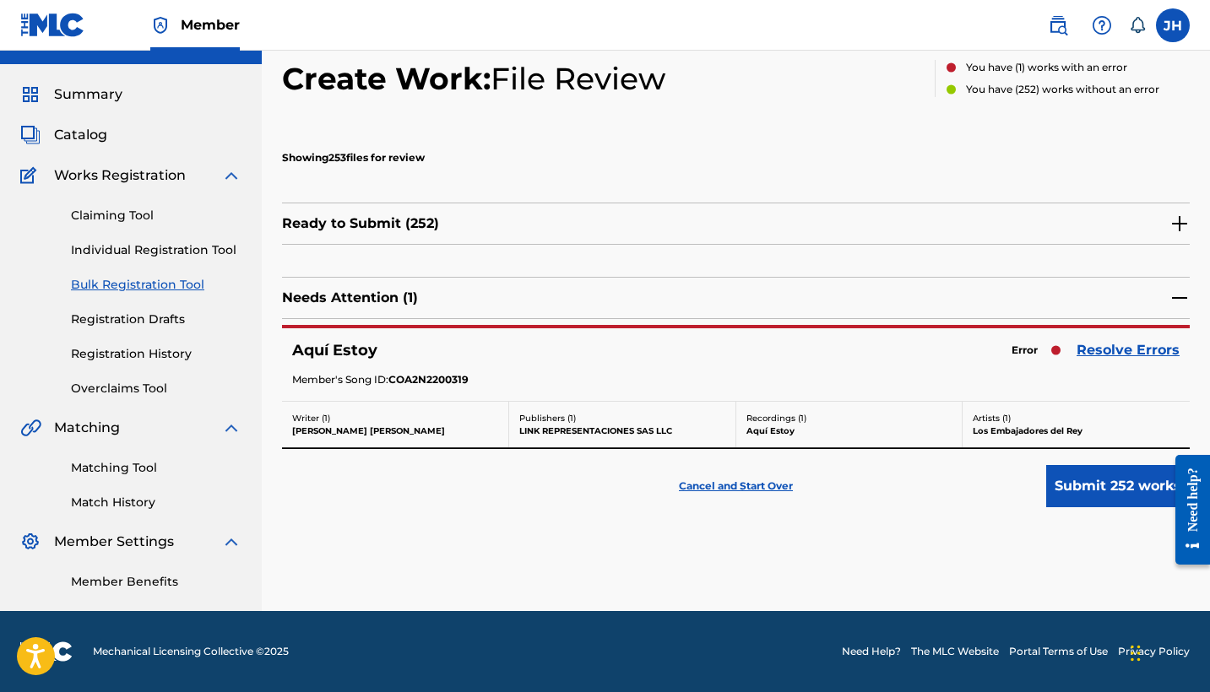
scroll to position [33, 0]
click at [1125, 349] on link "Resolve Errors" at bounding box center [1127, 350] width 103 height 20
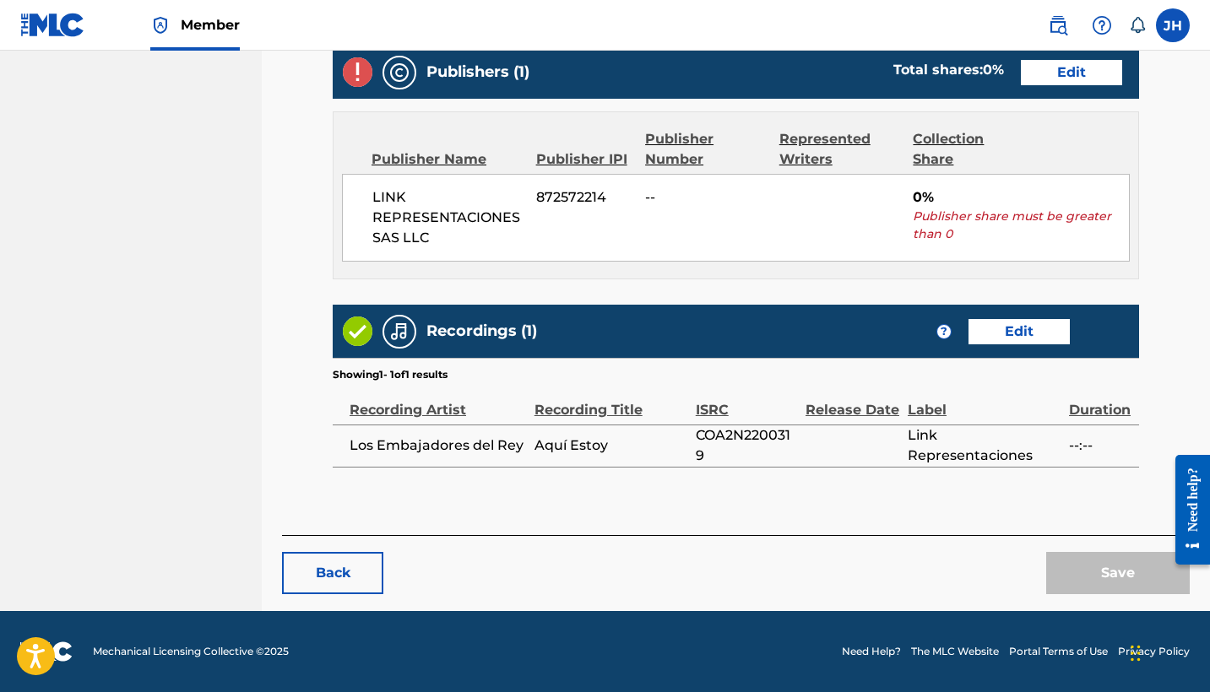
scroll to position [682, 0]
click at [333, 576] on button "Back" at bounding box center [332, 573] width 101 height 42
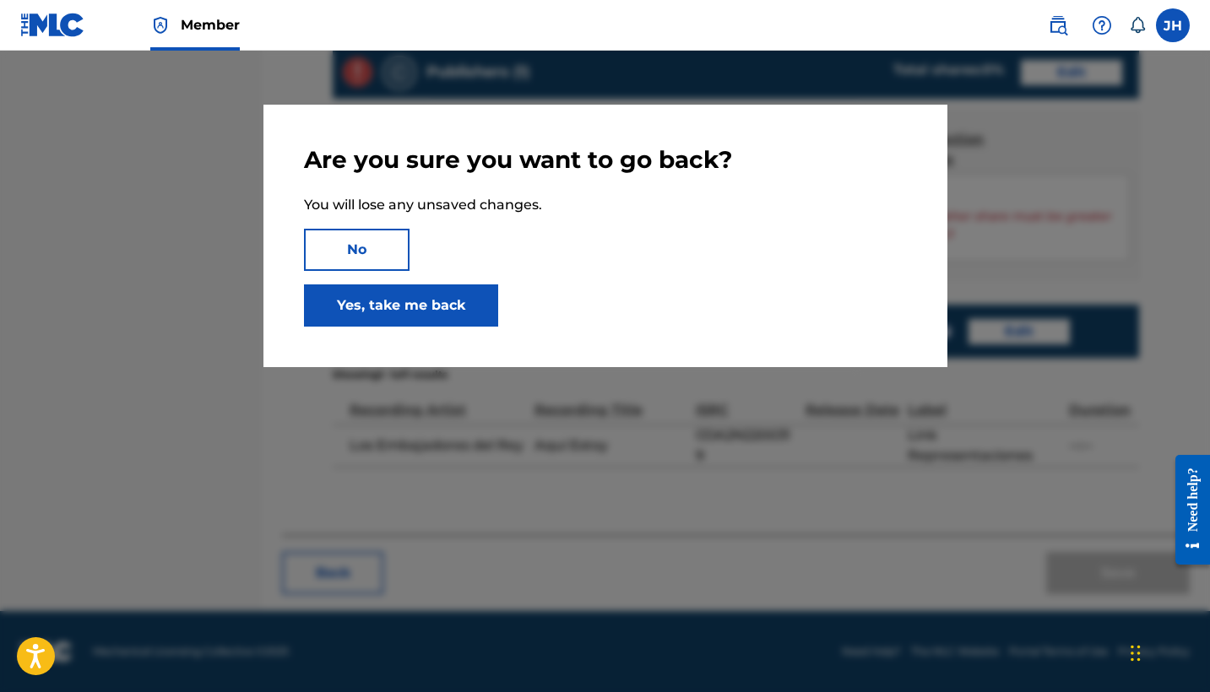
click at [399, 310] on link "Yes, take me back" at bounding box center [401, 305] width 194 height 42
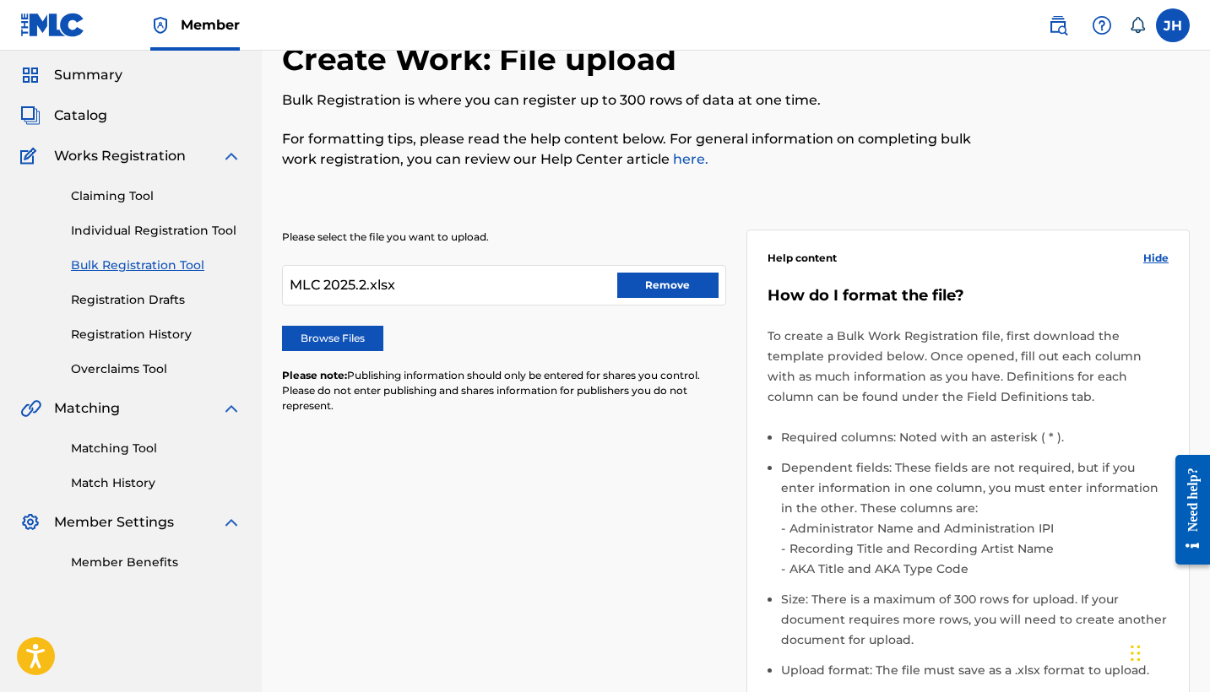
scroll to position [59, 0]
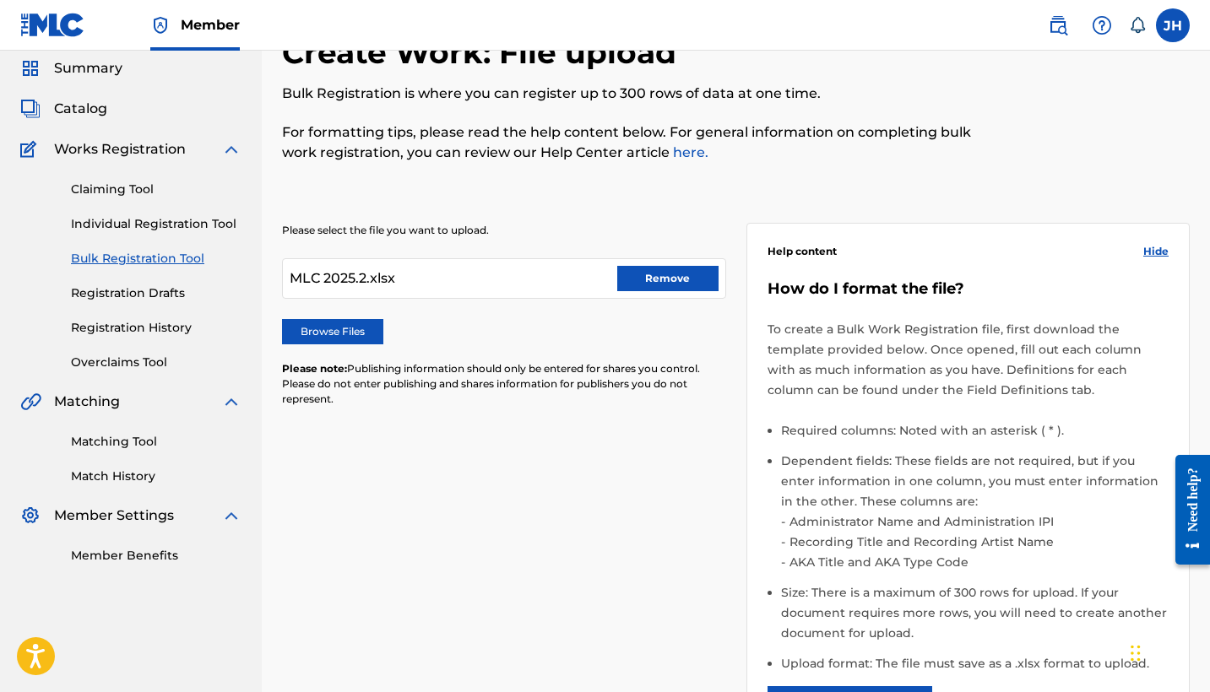
click at [663, 268] on button "Remove" at bounding box center [667, 278] width 101 height 25
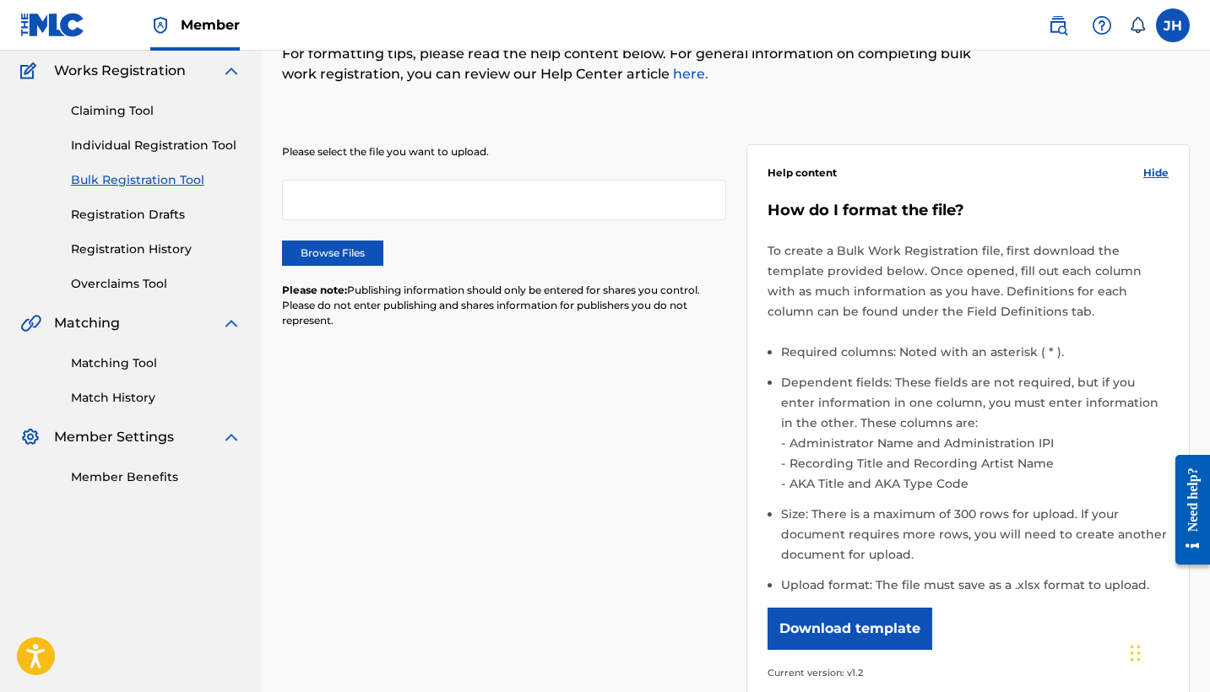
scroll to position [157, 0]
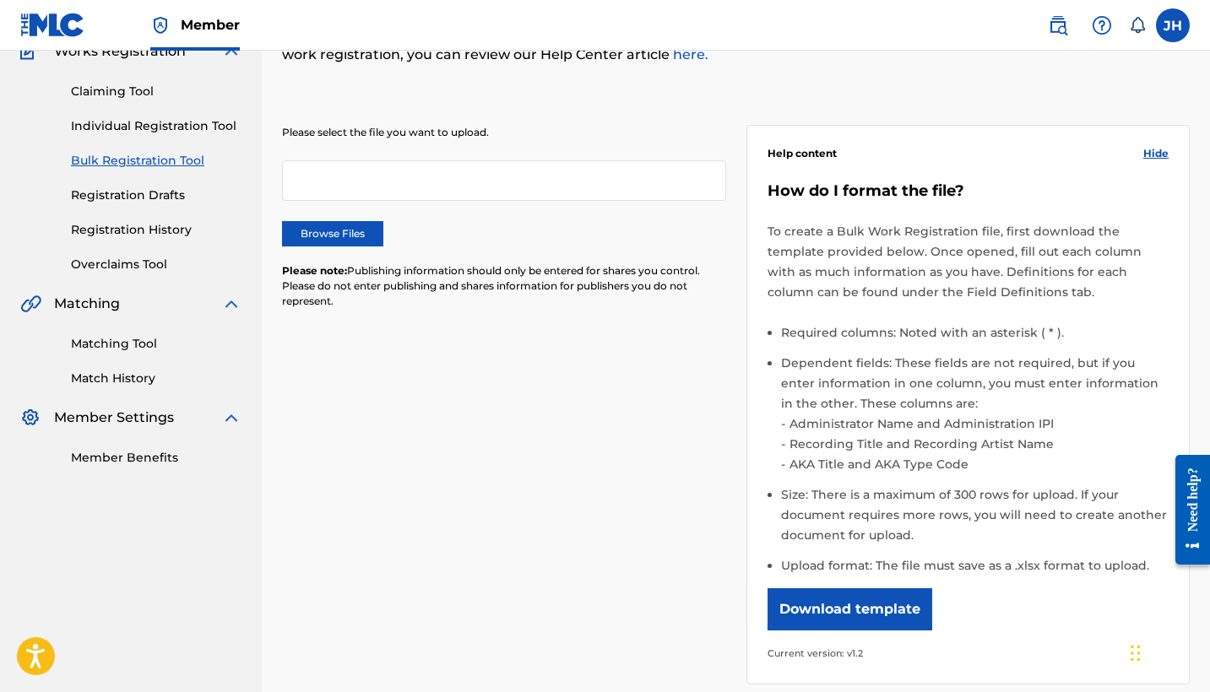
click at [349, 237] on label "Browse Files" at bounding box center [332, 233] width 101 height 25
click at [0, 0] on input "Browse Files" at bounding box center [0, 0] width 0 height 0
click at [349, 227] on label "Browse Files" at bounding box center [332, 233] width 101 height 25
click at [0, 0] on input "Browse Files" at bounding box center [0, 0] width 0 height 0
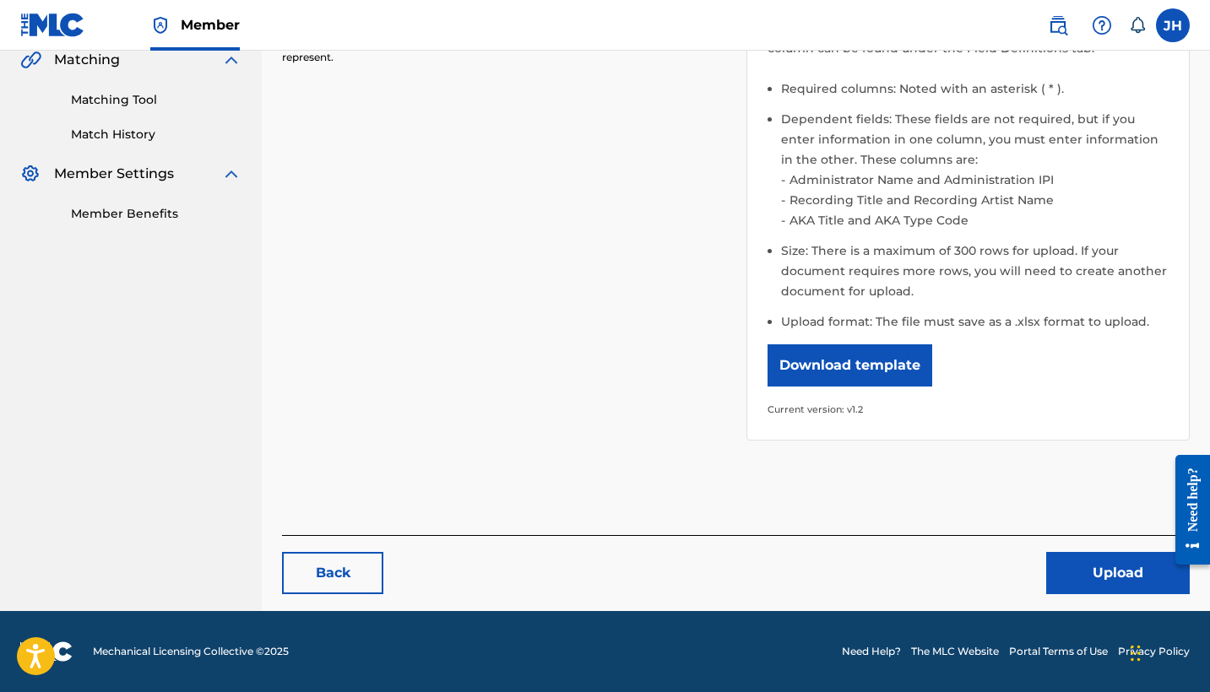
scroll to position [400, 0]
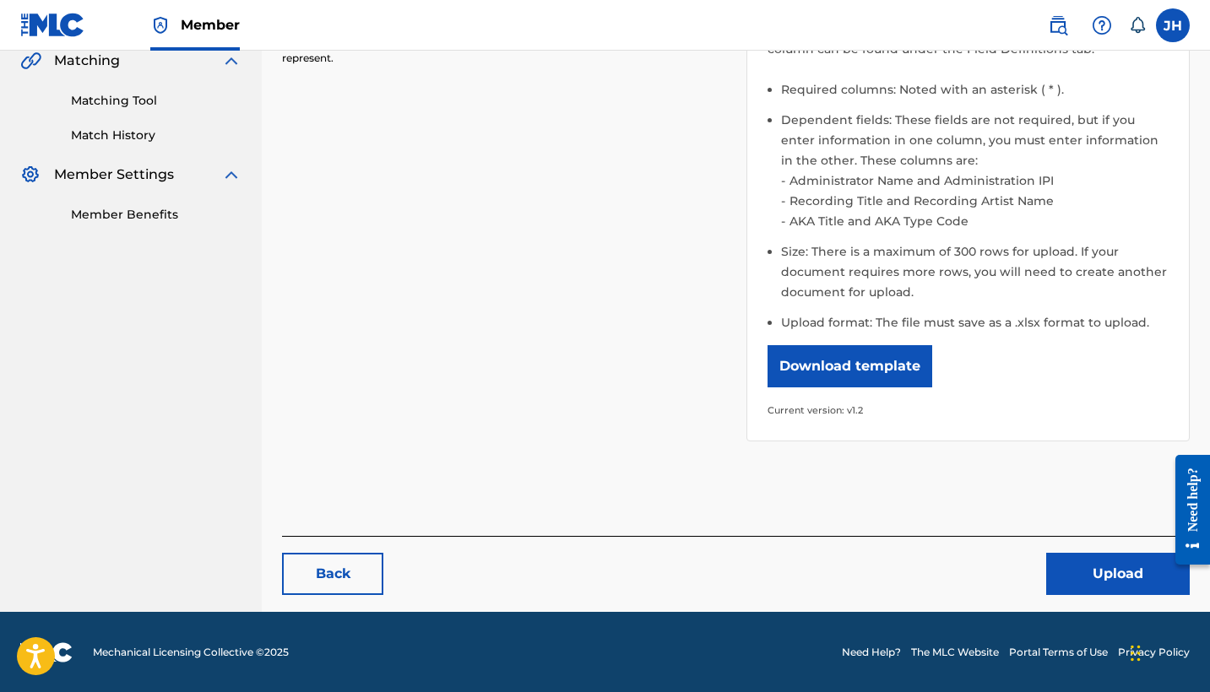
click at [1123, 572] on button "Upload" at bounding box center [1117, 574] width 143 height 42
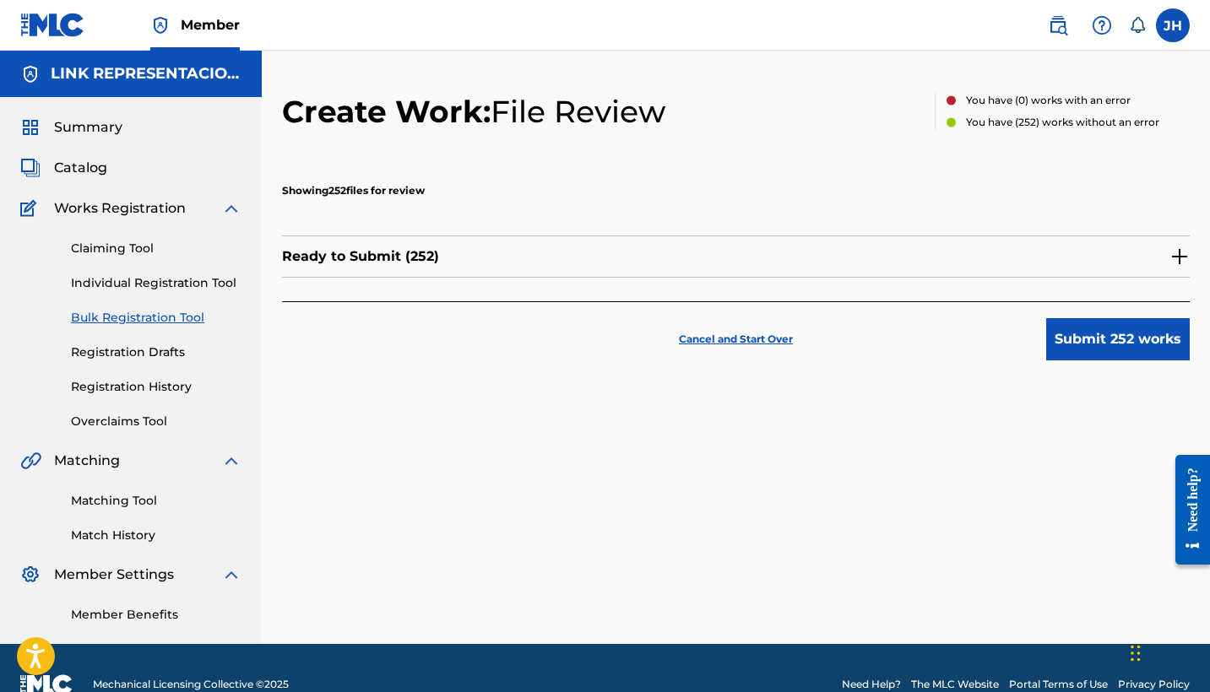
click at [1097, 338] on button "Submit 252 works" at bounding box center [1117, 339] width 143 height 42
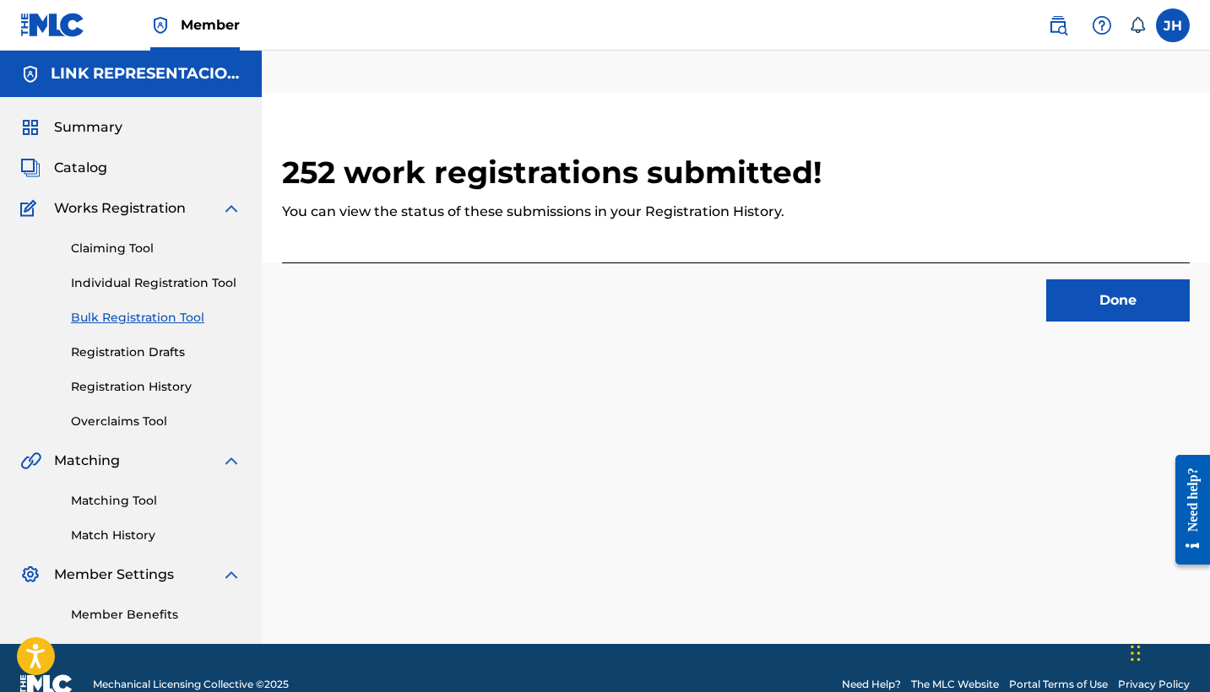
click at [433, 216] on p "You can view the status of these submissions in your Registration History." at bounding box center [735, 212] width 907 height 20
click at [473, 214] on p "You can view the status of these submissions in your Registration History." at bounding box center [735, 212] width 907 height 20
click at [522, 214] on p "You can view the status of these submissions in your Registration History." at bounding box center [735, 212] width 907 height 20
click at [602, 213] on p "You can view the status of these submissions in your Registration History." at bounding box center [735, 212] width 907 height 20
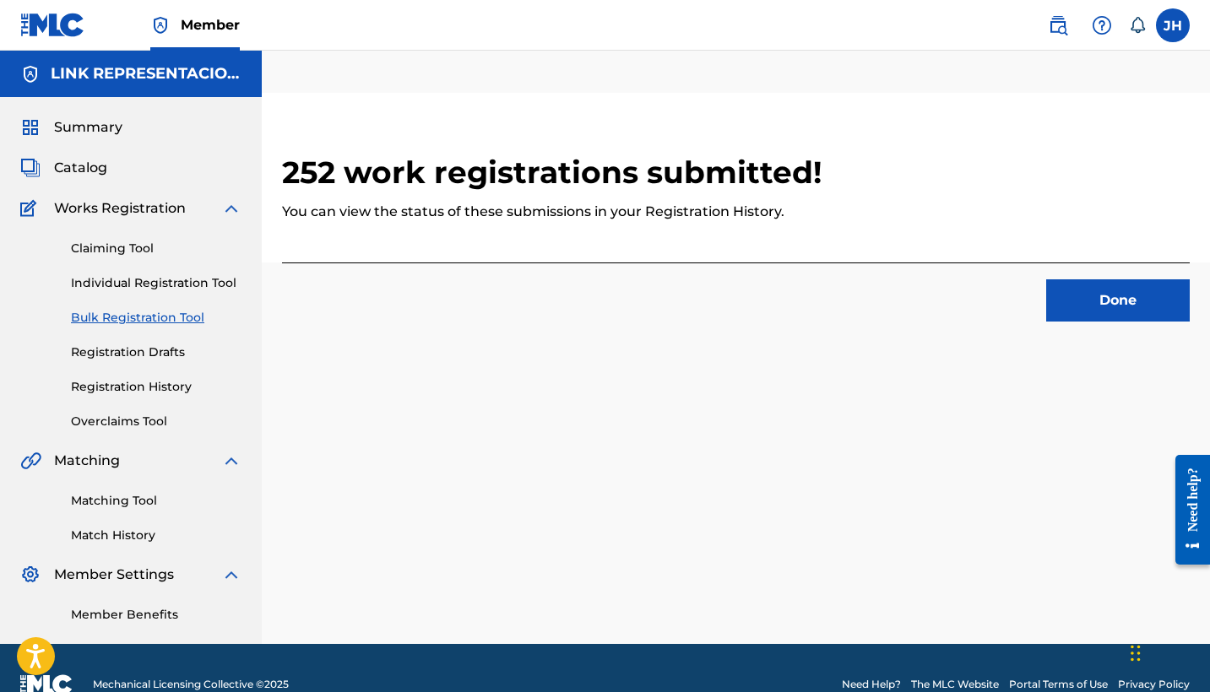
click at [1066, 305] on button "Done" at bounding box center [1117, 300] width 143 height 42
